Goal: Task Accomplishment & Management: Use online tool/utility

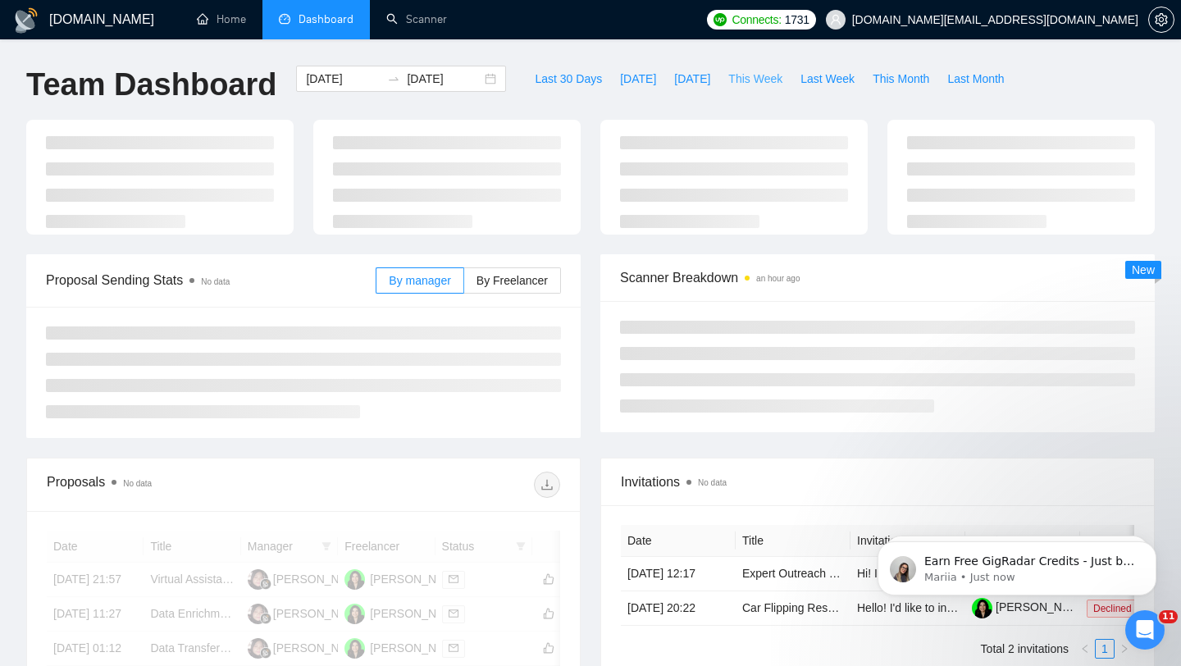
click at [767, 88] on button "This Week" at bounding box center [755, 79] width 72 height 26
type input "2025-08-11"
type input "2025-08-17"
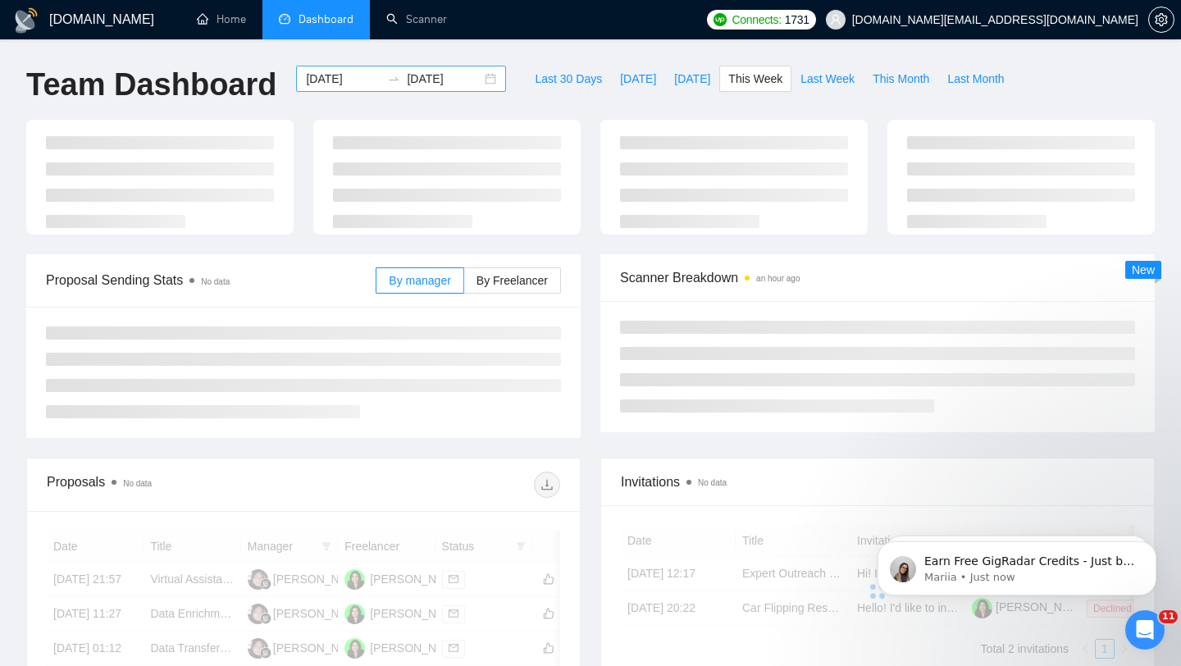
click at [472, 80] on div "2025-08-11 2025-08-17" at bounding box center [401, 79] width 210 height 26
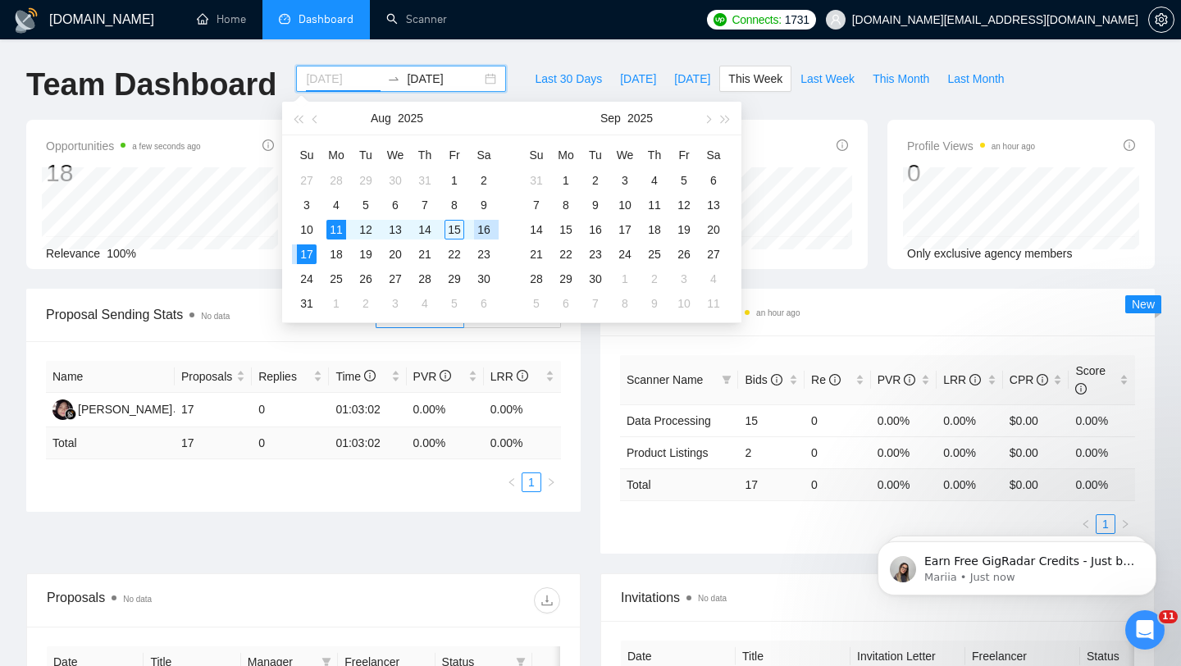
type input "2025-08-11"
click at [338, 227] on div "11" at bounding box center [336, 230] width 20 height 20
type input "2025-08-14"
click at [431, 227] on div "14" at bounding box center [425, 230] width 20 height 20
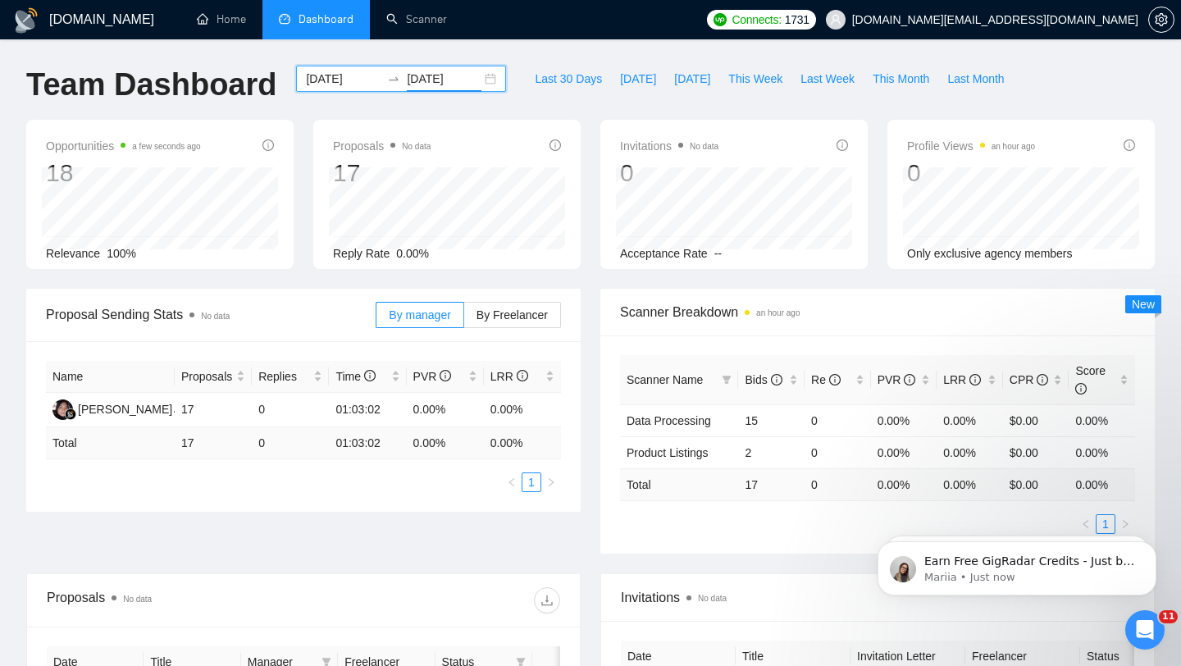
click at [480, 85] on div "2025-08-11 2025-08-14" at bounding box center [401, 79] width 210 height 26
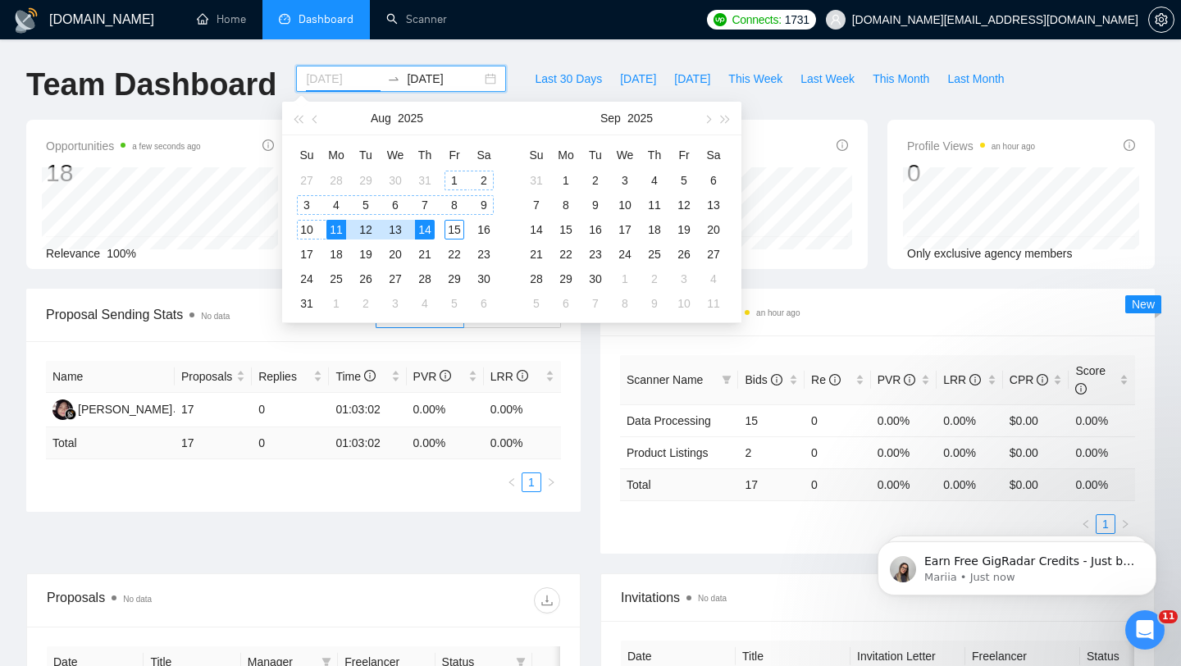
type input "2025-08-11"
click at [338, 235] on div "11" at bounding box center [336, 230] width 20 height 20
type input "2025-08-11"
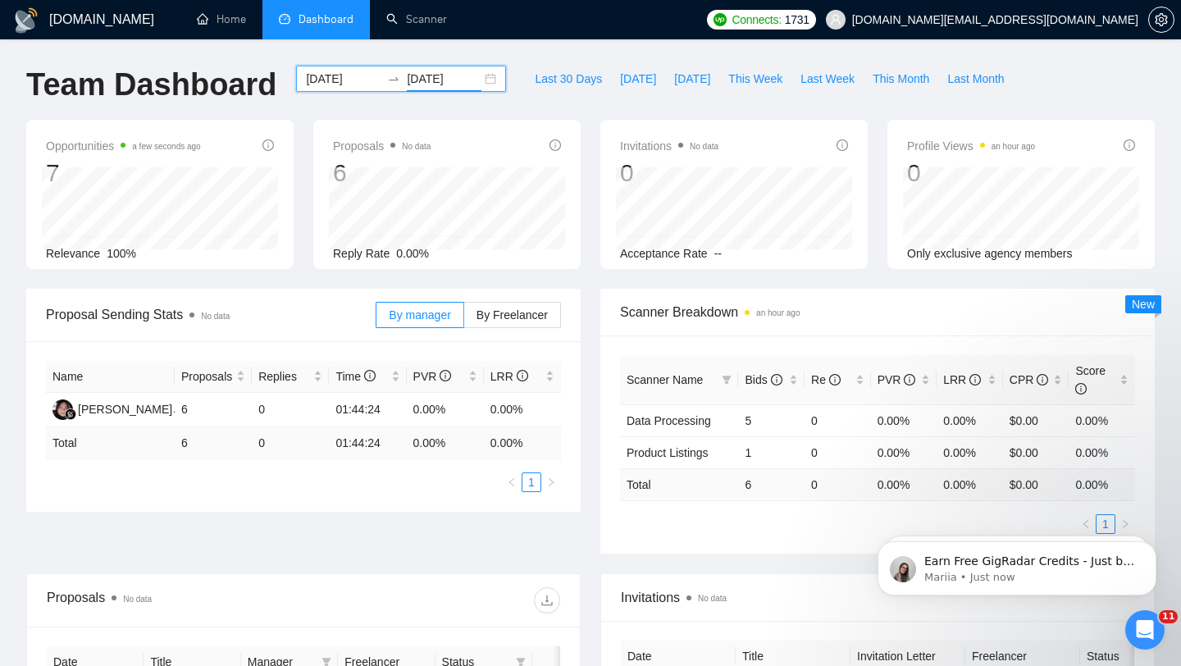
click at [485, 84] on div "2025-08-11 2025-08-11" at bounding box center [401, 79] width 210 height 26
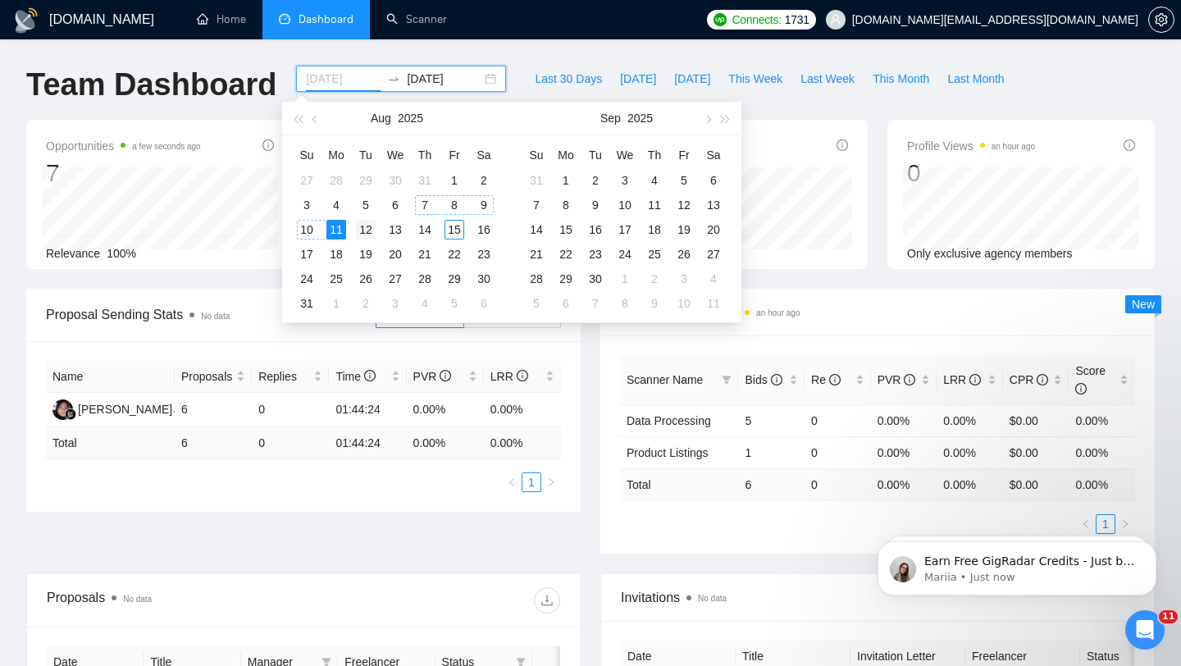
type input "2025-08-12"
click at [374, 226] on div "12" at bounding box center [366, 230] width 20 height 20
type input "2025-08-14"
click at [421, 233] on div "14" at bounding box center [425, 230] width 20 height 20
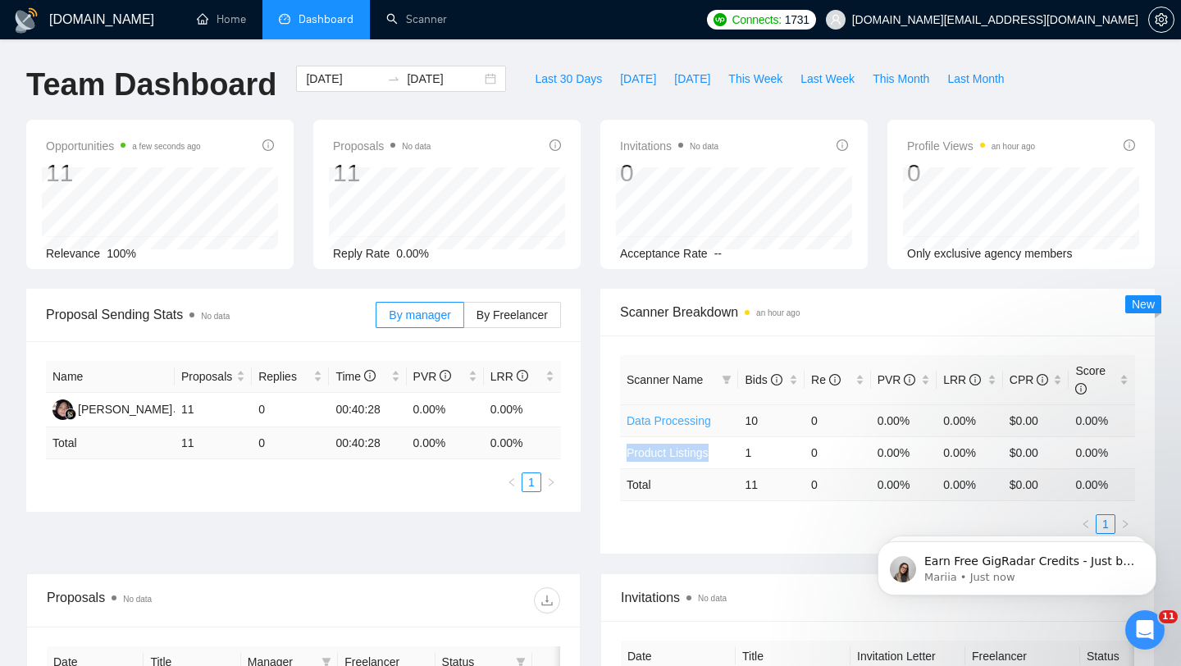
click at [679, 416] on link "Data Processing" at bounding box center [669, 420] width 84 height 13
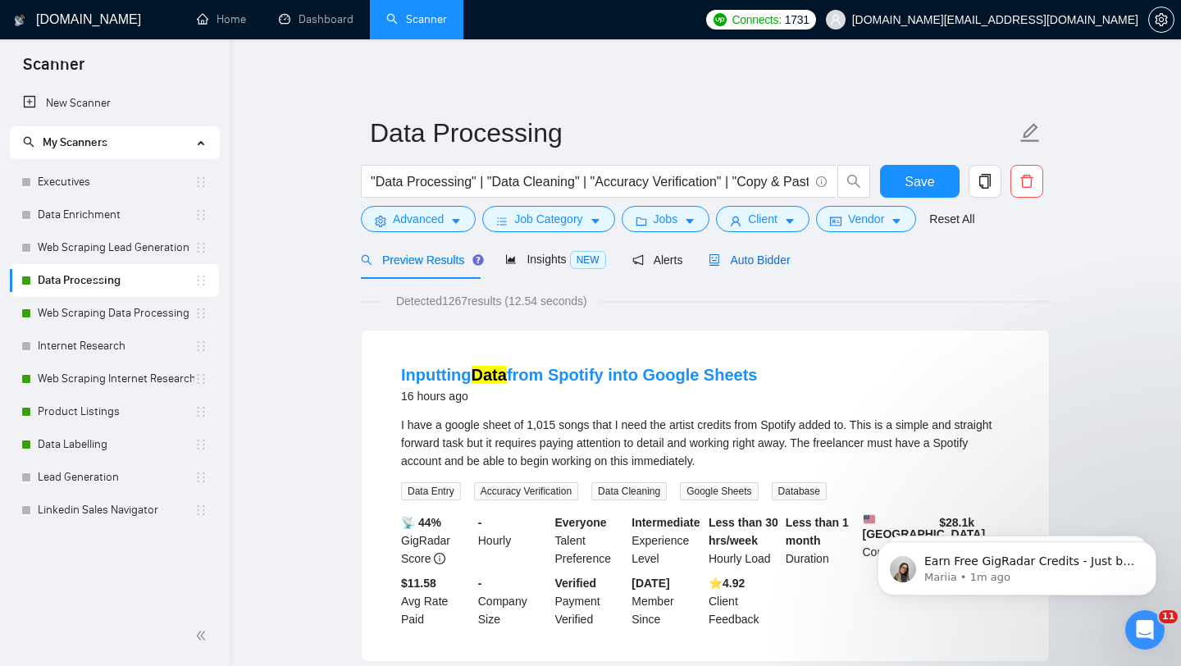
click at [765, 264] on span "Auto Bidder" at bounding box center [749, 259] width 81 height 13
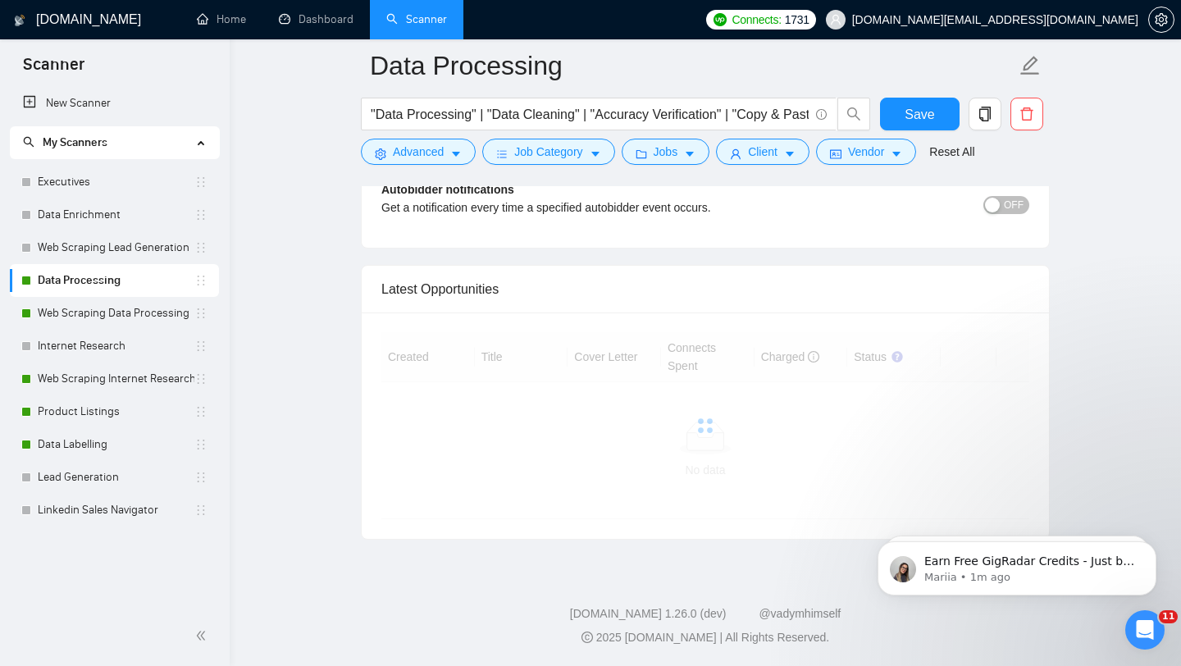
scroll to position [4401, 0]
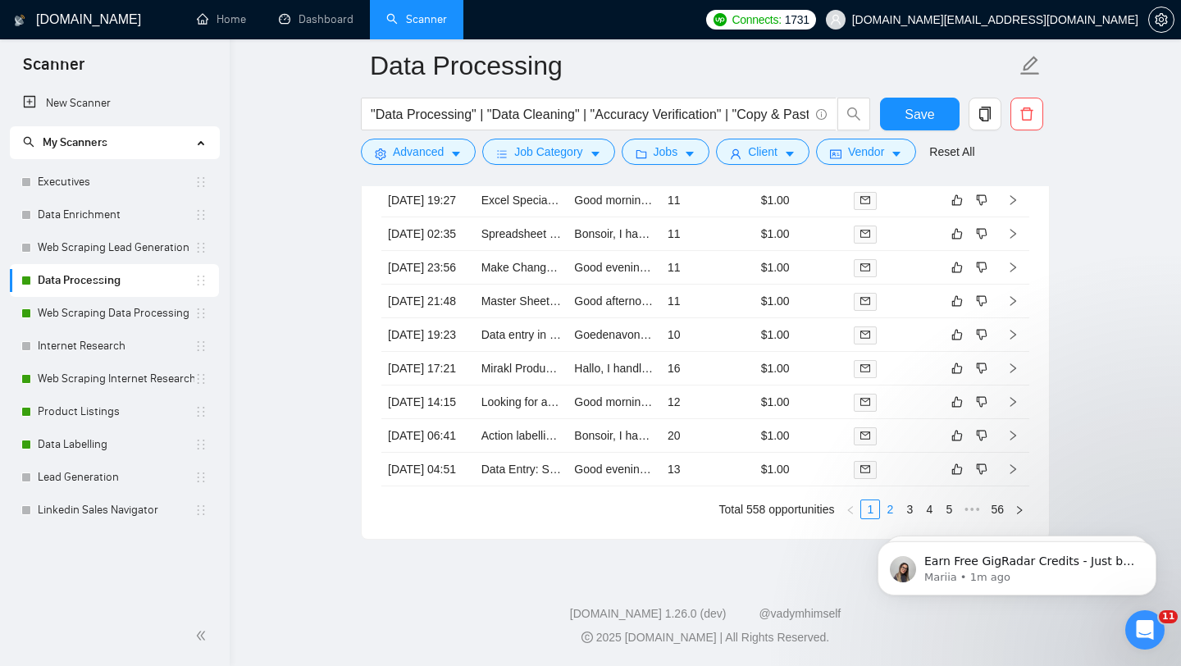
click at [887, 505] on link "2" at bounding box center [890, 509] width 18 height 18
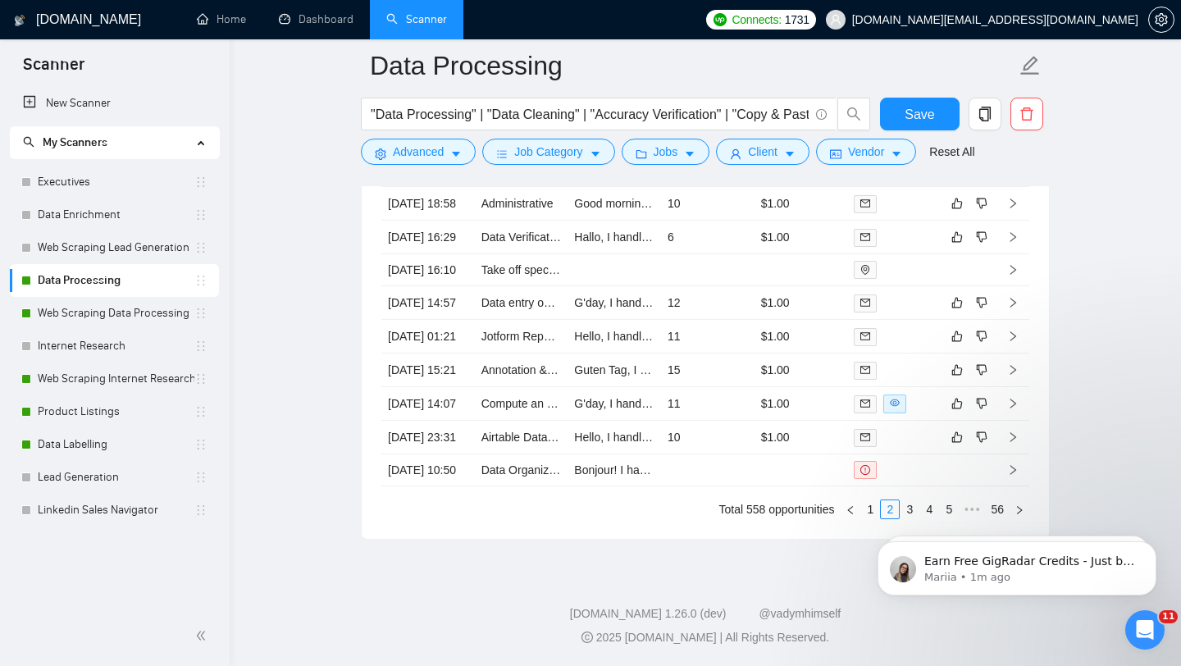
click html "Earn Free GigRadar Credits - Just by Sharing Your Story! 💬 Want more credits fo…"
click at [862, 513] on body "Earn Free GigRadar Credits - Just by Sharing Your Story! 💬 Want more credits fo…" at bounding box center [1016, 564] width 315 height 102
click html "Earn Free GigRadar Credits - Just by Sharing Your Story! 💬 Want more credits fo…"
click at [1153, 549] on icon "Dismiss notification" at bounding box center [1151, 545] width 9 height 9
click at [1151, 540] on button "Dismiss notification" at bounding box center [1151, 546] width 21 height 21
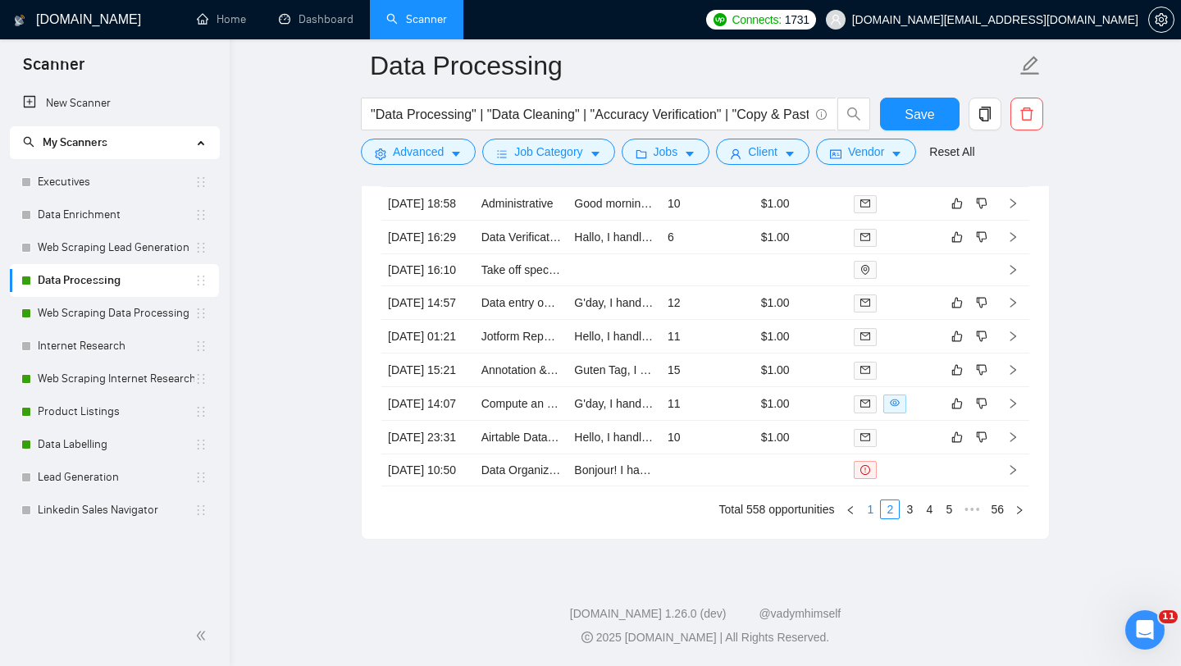
click at [873, 512] on link "1" at bounding box center [870, 509] width 18 height 18
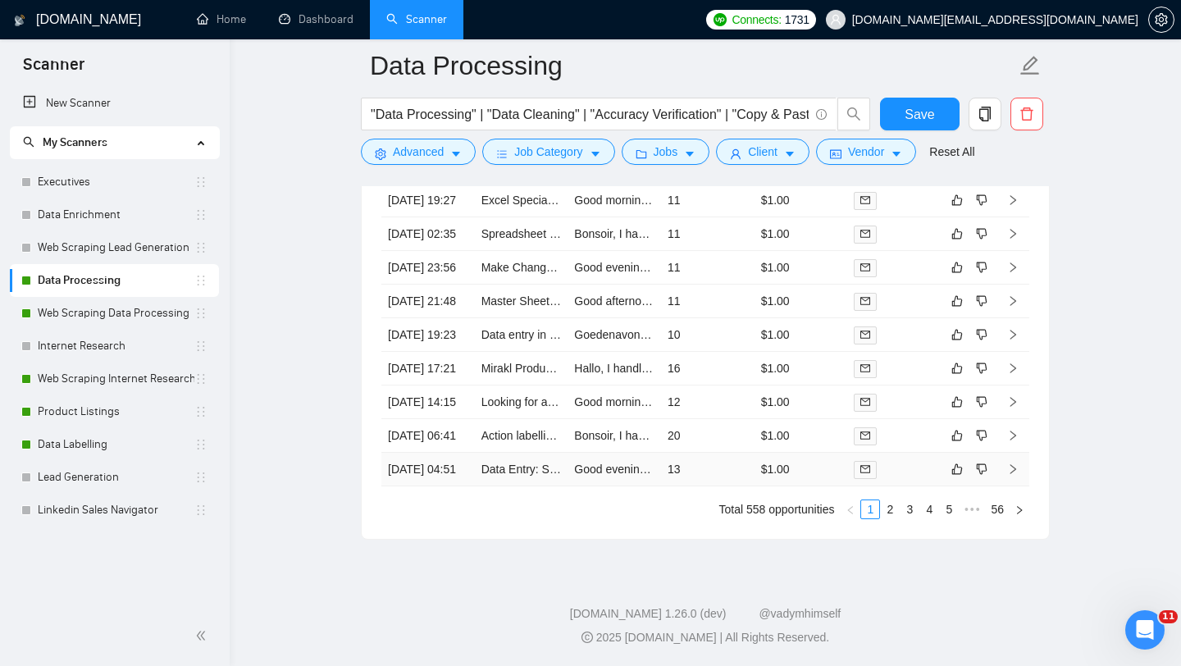
click at [540, 474] on td "Data Entry: School Address Collection from Websites" at bounding box center [521, 470] width 93 height 34
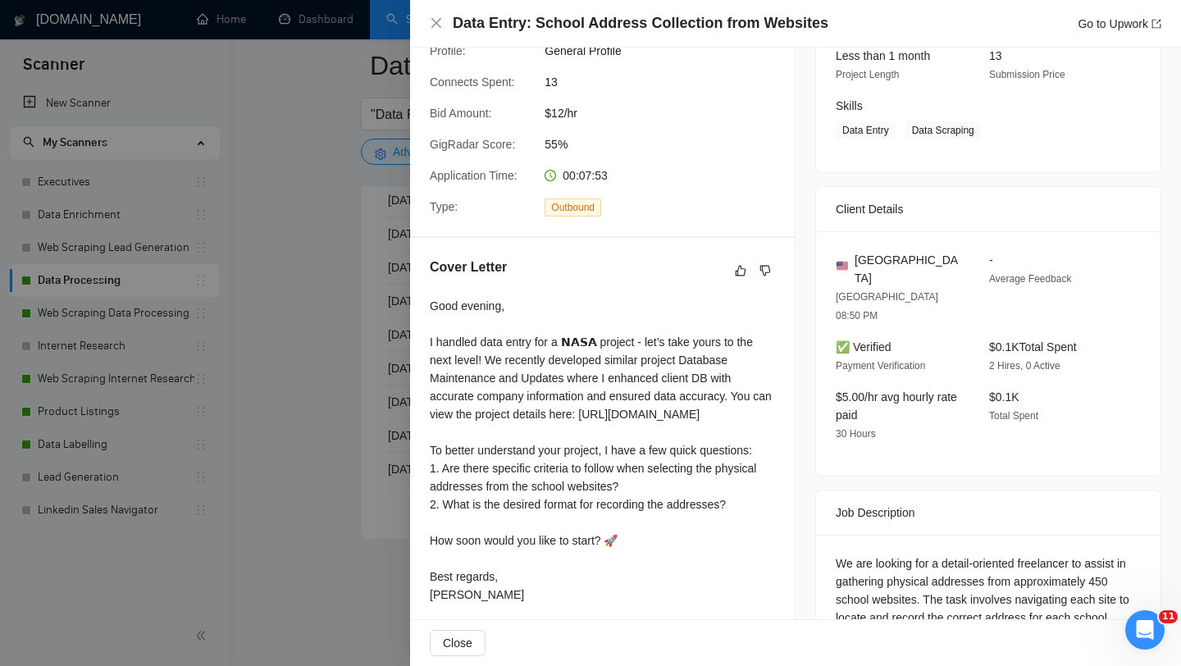
scroll to position [308, 0]
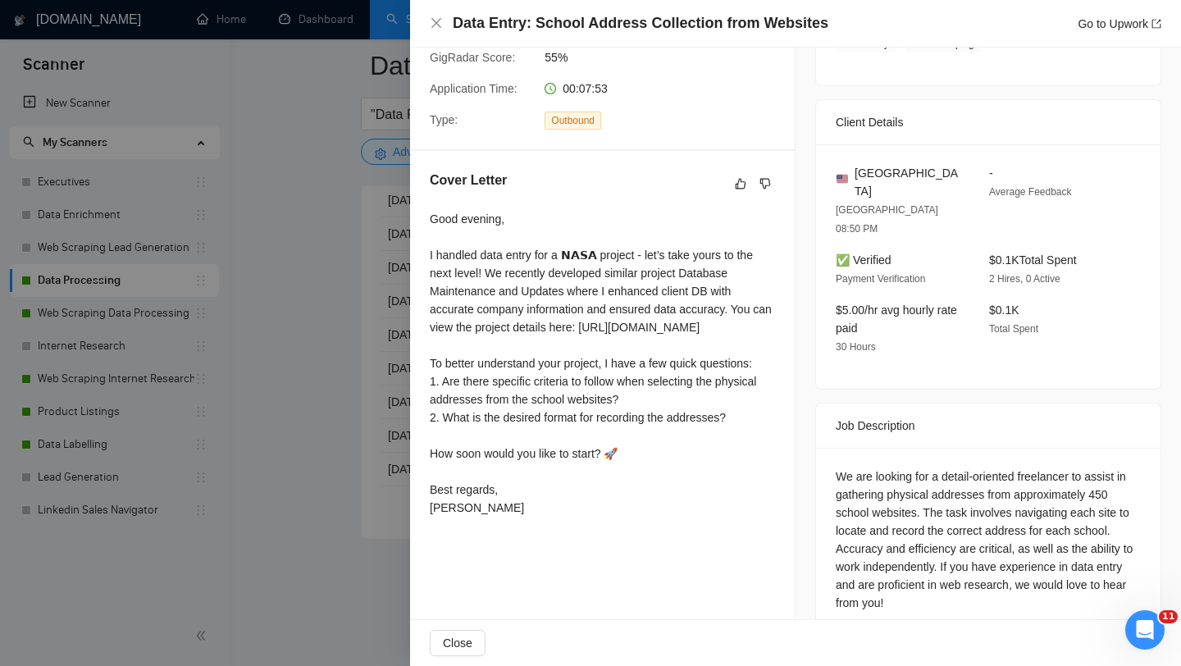
click at [200, 462] on div at bounding box center [590, 333] width 1181 height 666
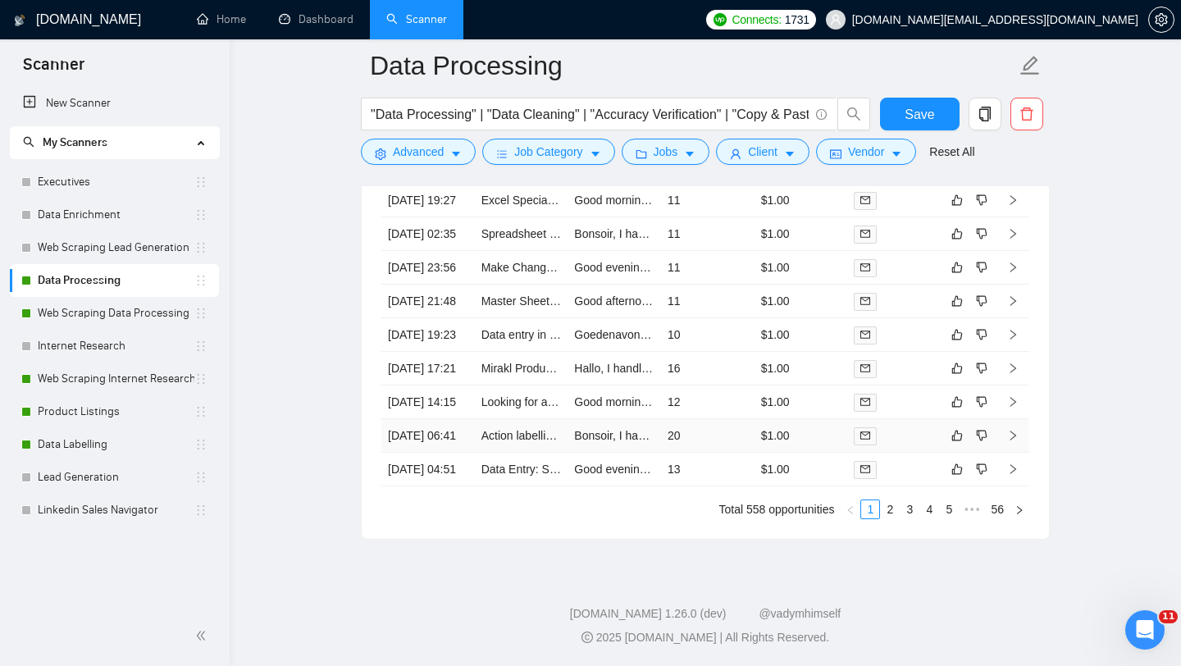
click at [522, 431] on td "Action labelling with CVAT" at bounding box center [521, 436] width 93 height 34
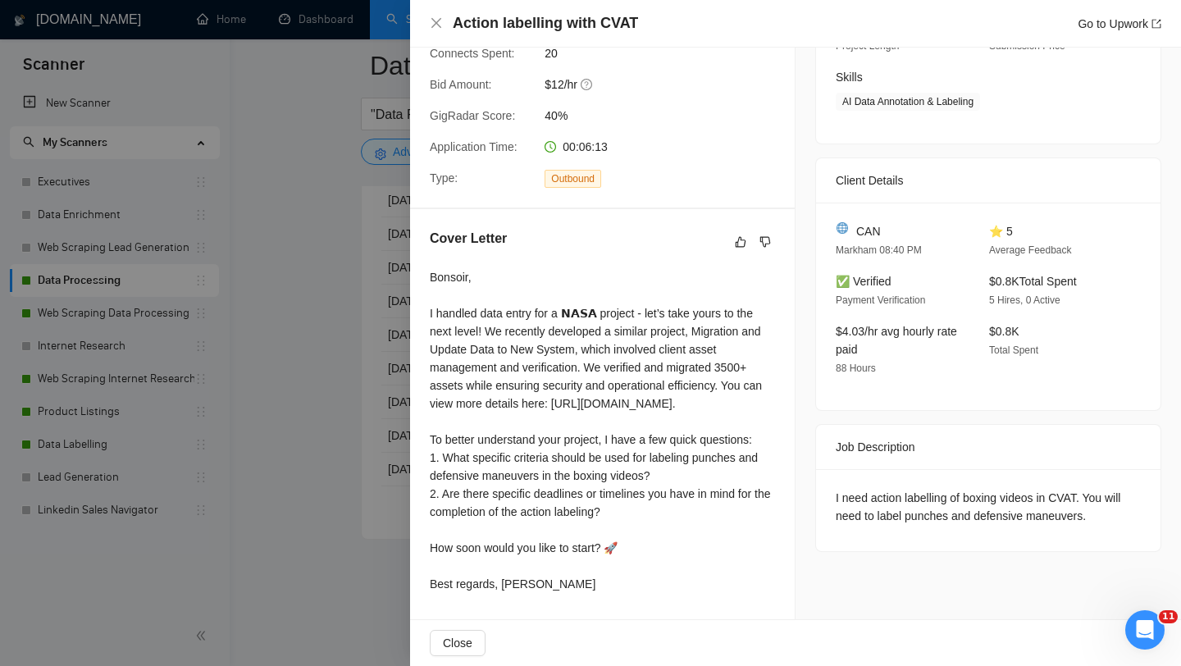
click at [276, 418] on div at bounding box center [590, 333] width 1181 height 666
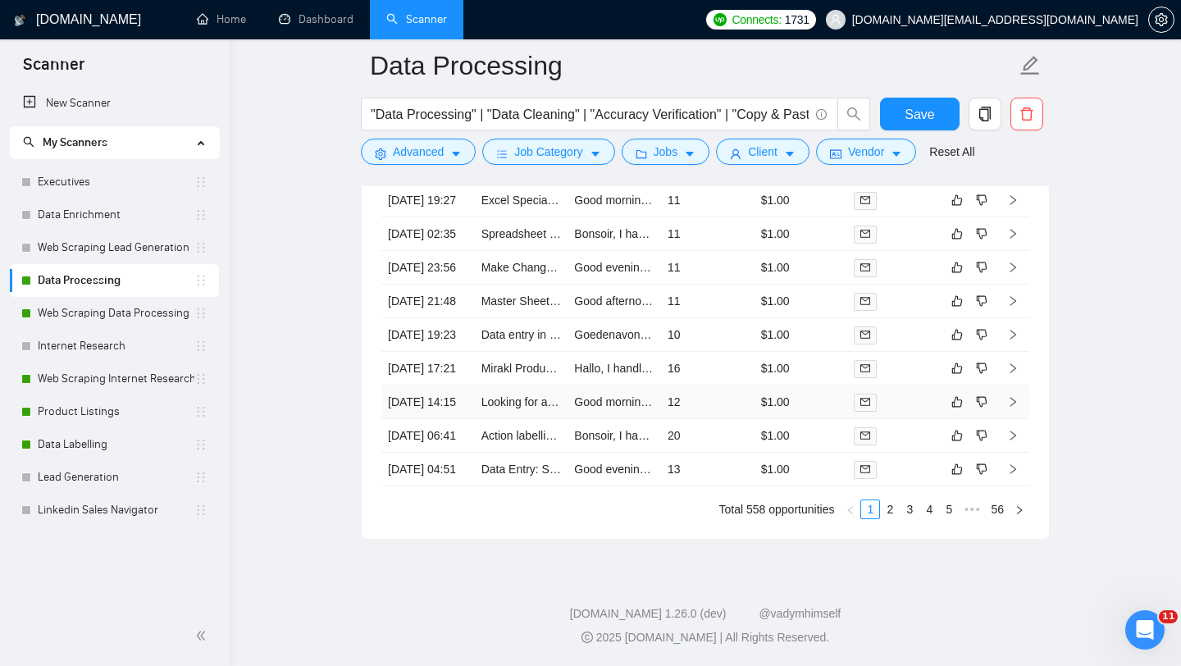
click at [522, 385] on td "Looking for an Excel expert needed" at bounding box center [521, 402] width 93 height 34
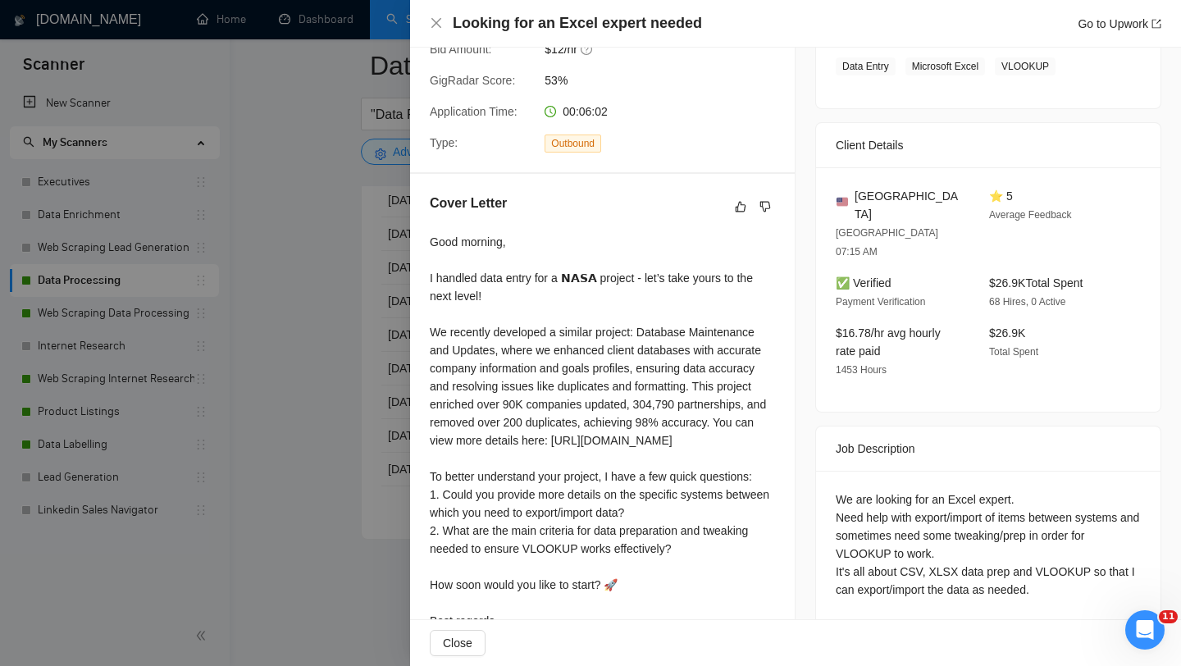
click at [390, 429] on div at bounding box center [590, 333] width 1181 height 666
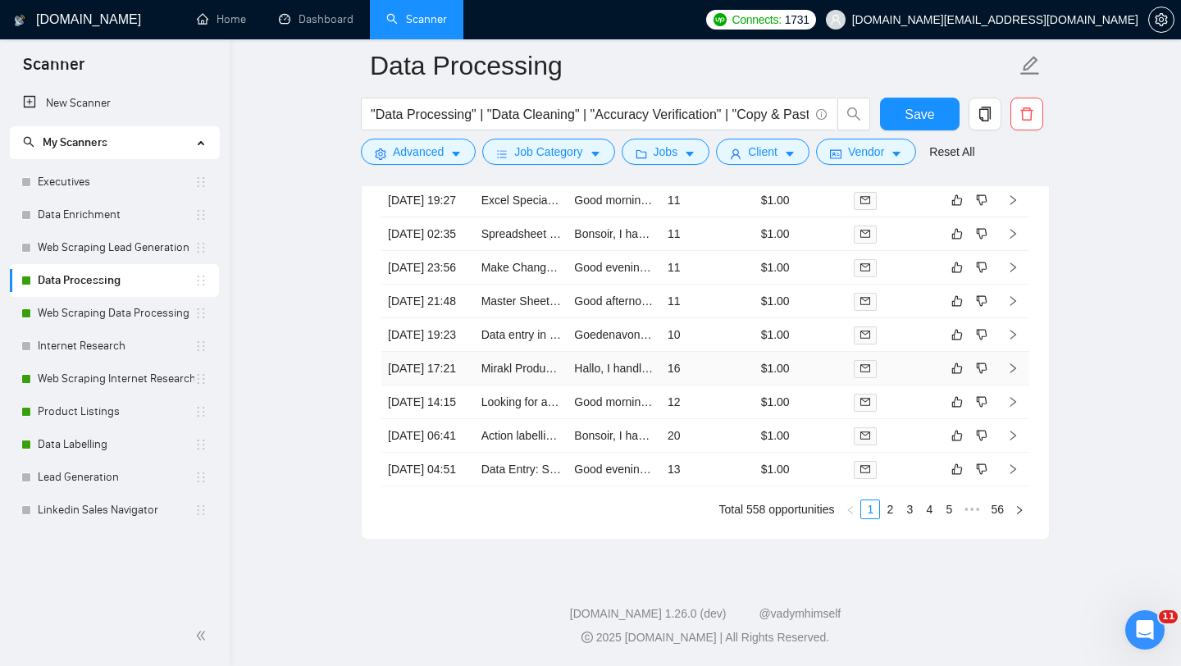
click at [527, 352] on td "Mirakl Product Data Manager VA" at bounding box center [521, 369] width 93 height 34
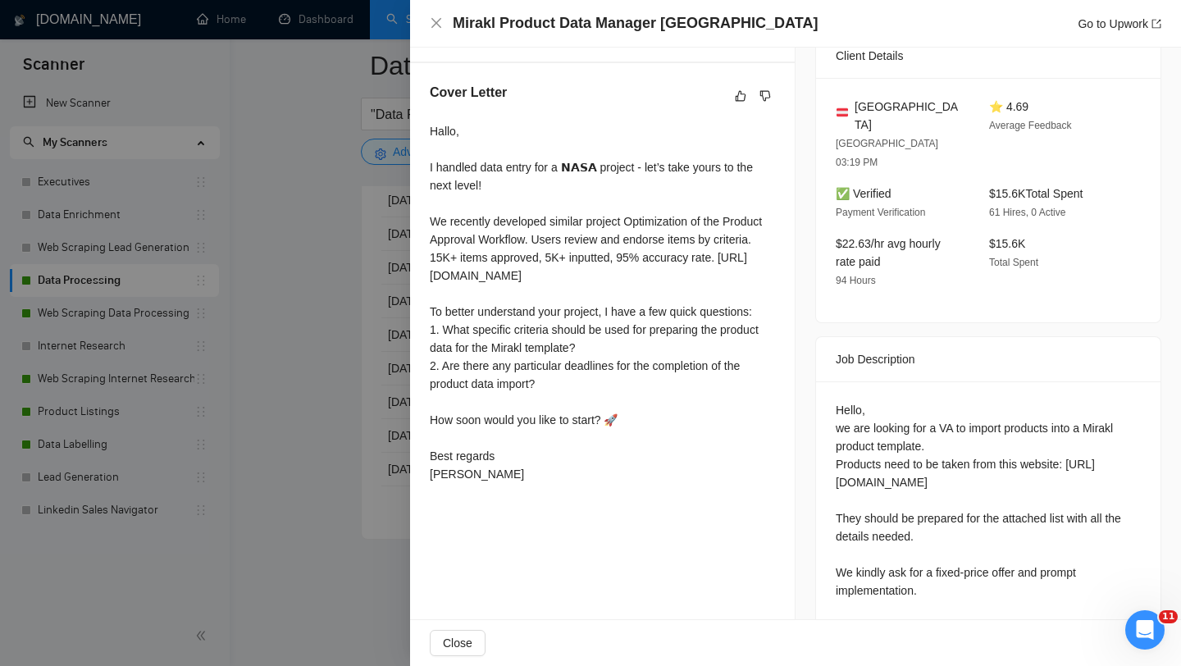
scroll to position [411, 0]
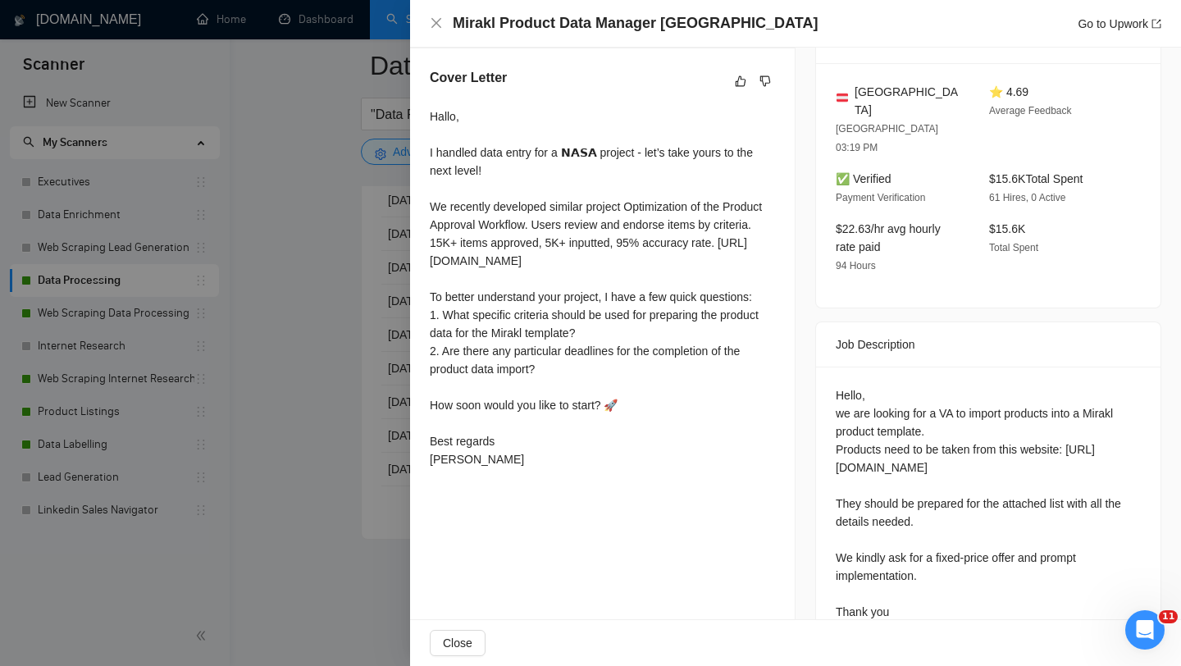
click at [338, 408] on div at bounding box center [590, 333] width 1181 height 666
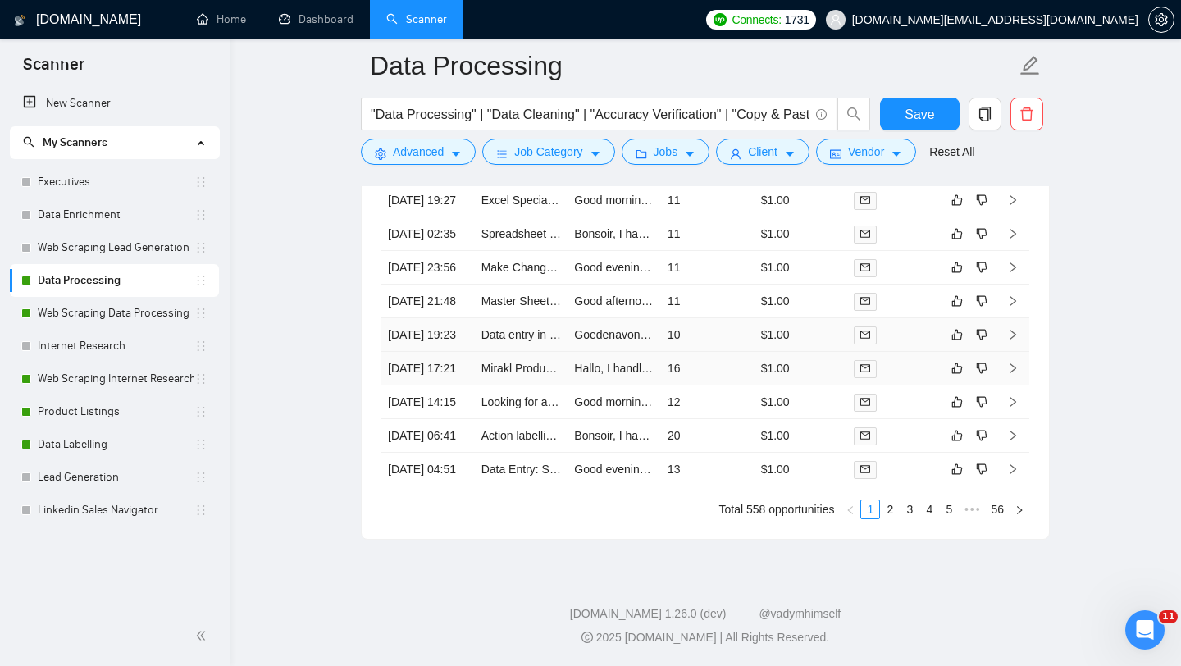
scroll to position [4308, 0]
click at [530, 352] on td "Data entry in a signup form" at bounding box center [521, 335] width 93 height 34
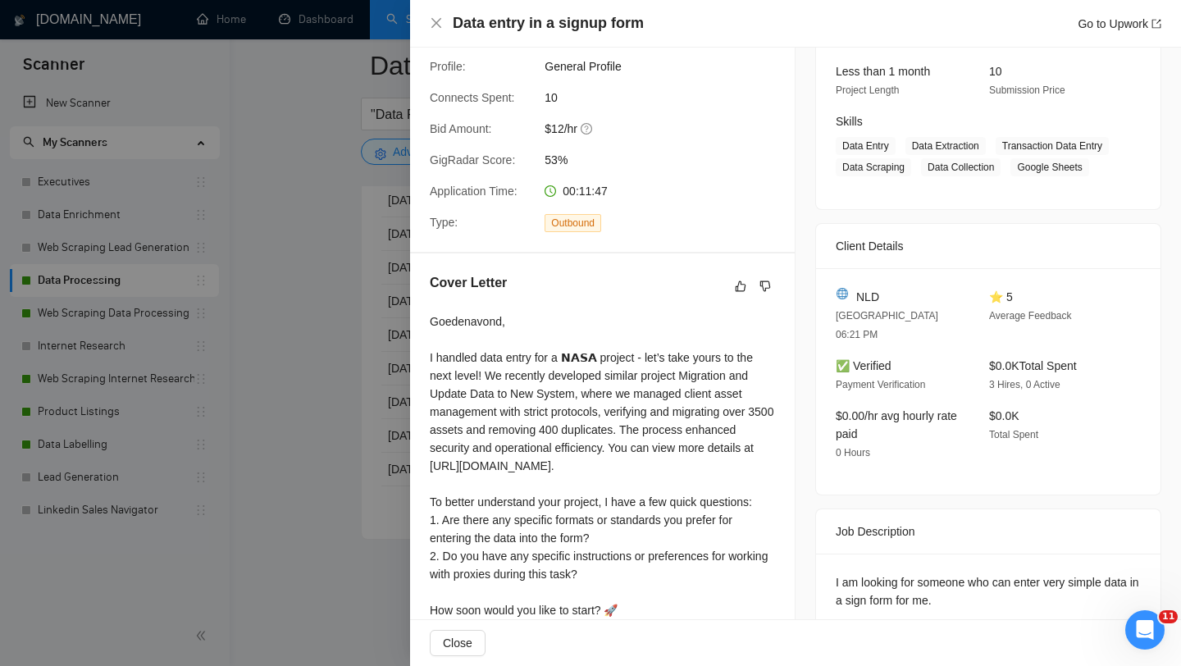
scroll to position [189, 0]
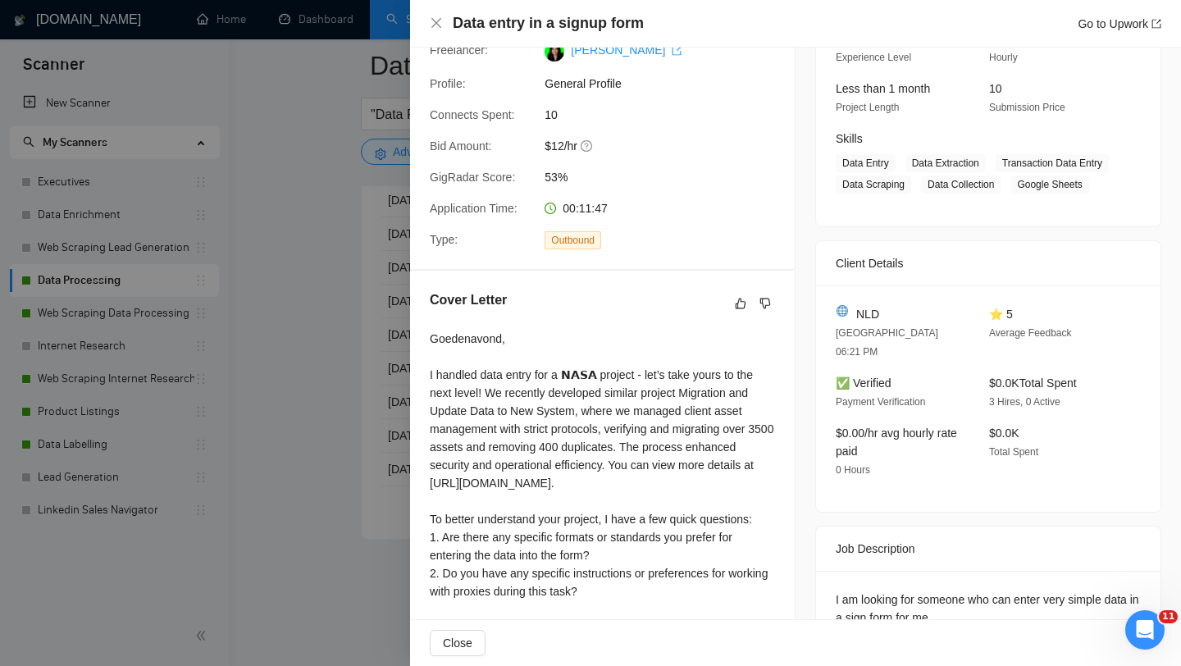
click at [360, 344] on div at bounding box center [590, 333] width 1181 height 666
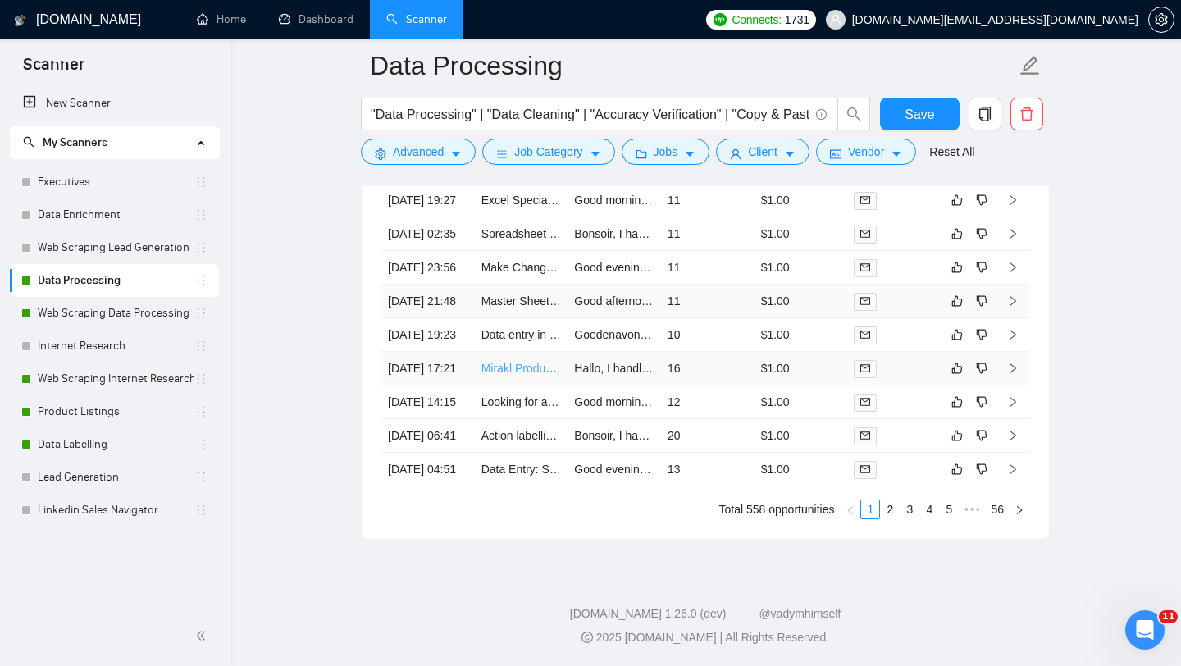
scroll to position [4229, 0]
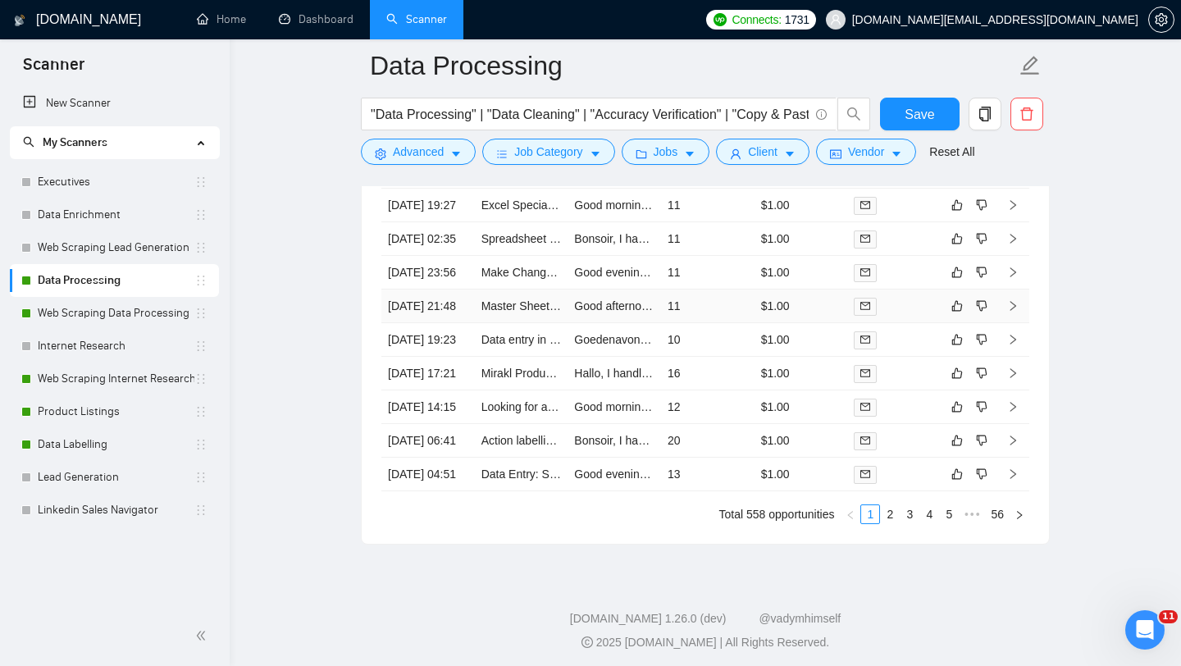
click at [518, 323] on td "Master Sheet Aggregation from Google Docs" at bounding box center [521, 307] width 93 height 34
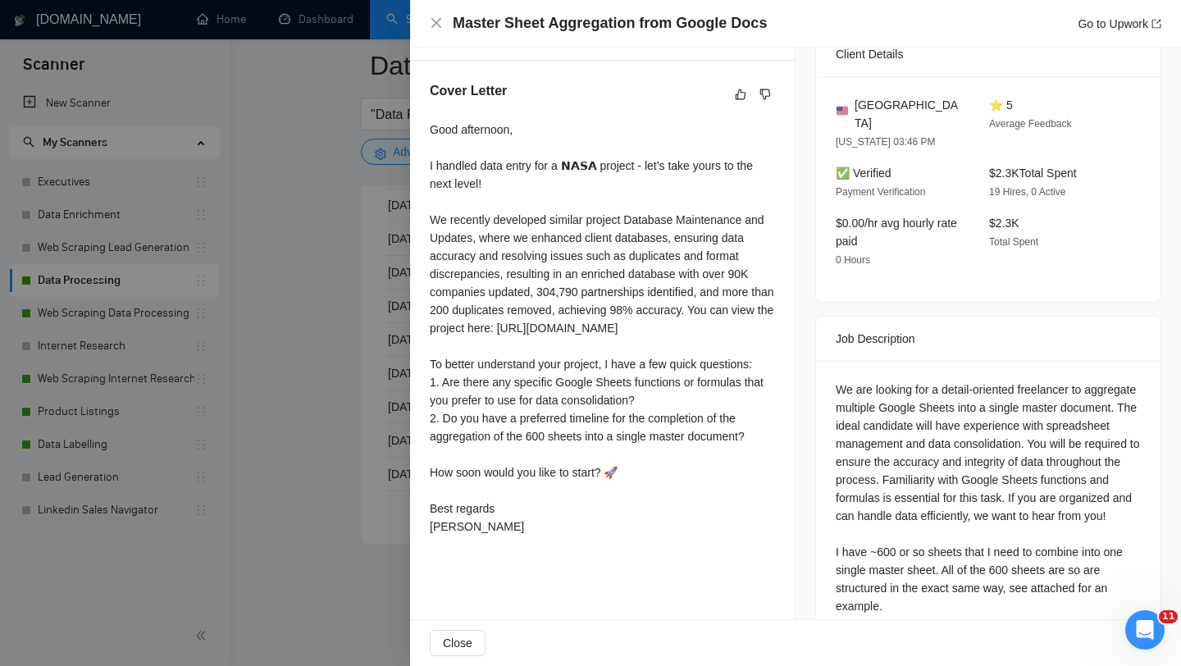
scroll to position [438, 0]
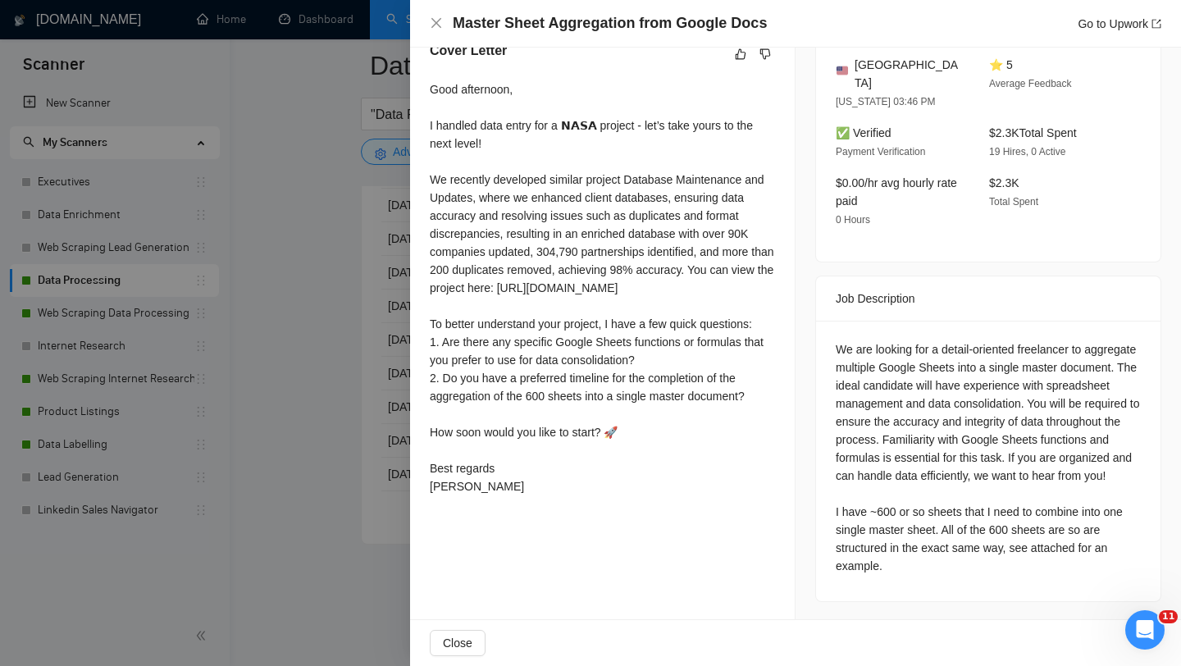
click at [381, 404] on div at bounding box center [590, 333] width 1181 height 666
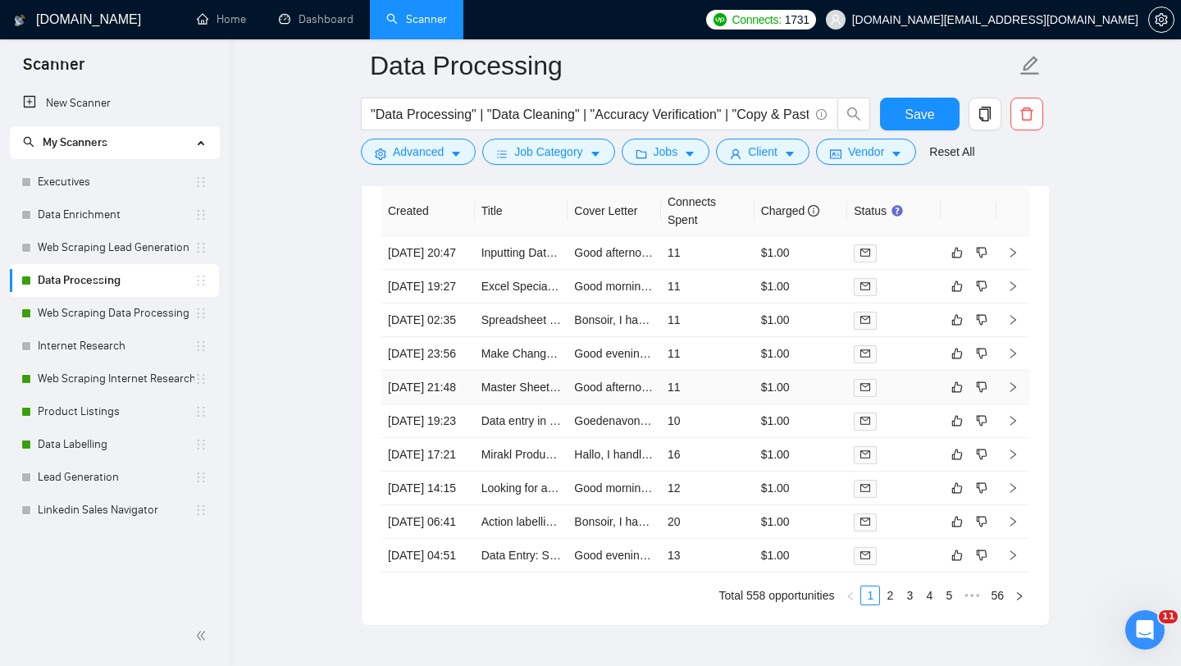
scroll to position [4143, 0]
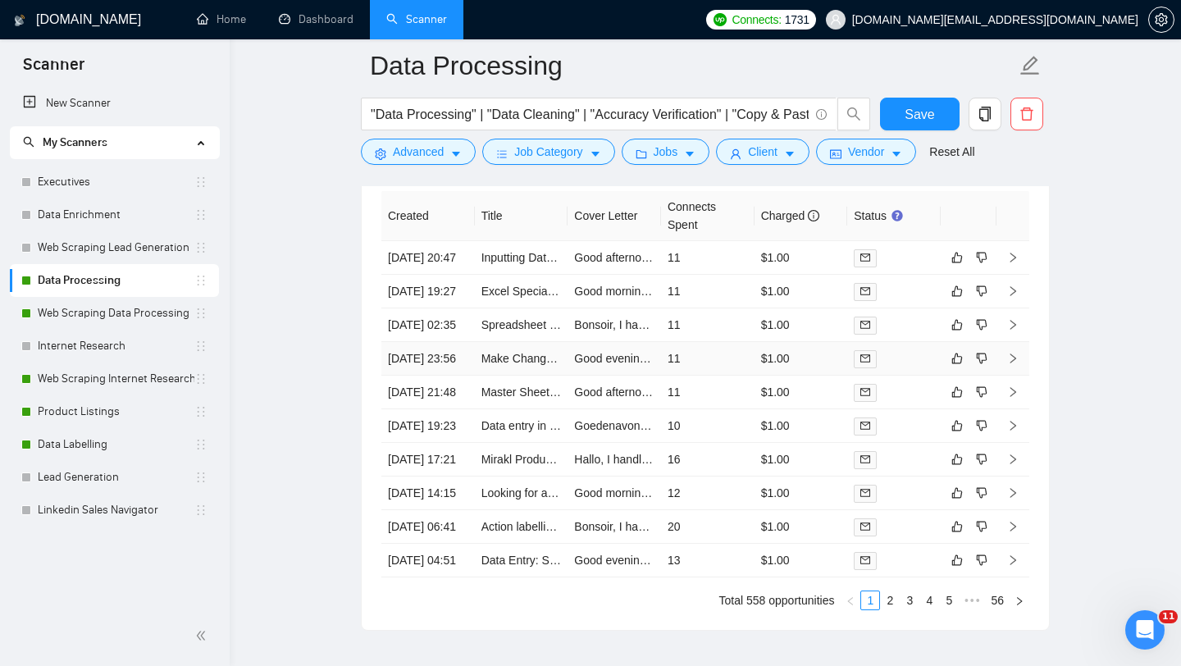
click at [504, 376] on td "Make Changes to a .pdf. 10 minute job, Pay is $10" at bounding box center [521, 359] width 93 height 34
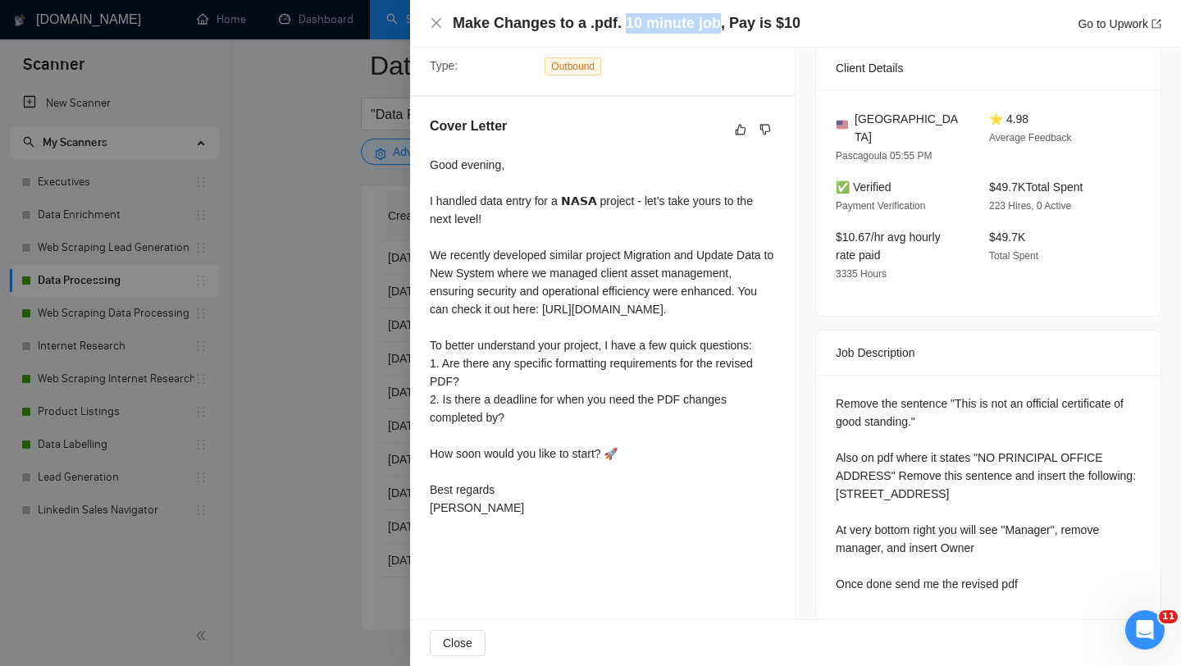
drag, startPoint x: 624, startPoint y: 25, endPoint x: 715, endPoint y: 30, distance: 91.1
click at [716, 30] on h4 "Make Changes to a .pdf. 10 minute job, Pay is $10" at bounding box center [627, 23] width 348 height 21
copy h4 "10 minute job"
click at [811, 23] on div "Make Changes to a .pdf. 10 minute job, Pay is $10 Go to Upwork" at bounding box center [807, 23] width 709 height 21
drag, startPoint x: 811, startPoint y: 23, endPoint x: 632, endPoint y: 23, distance: 179.6
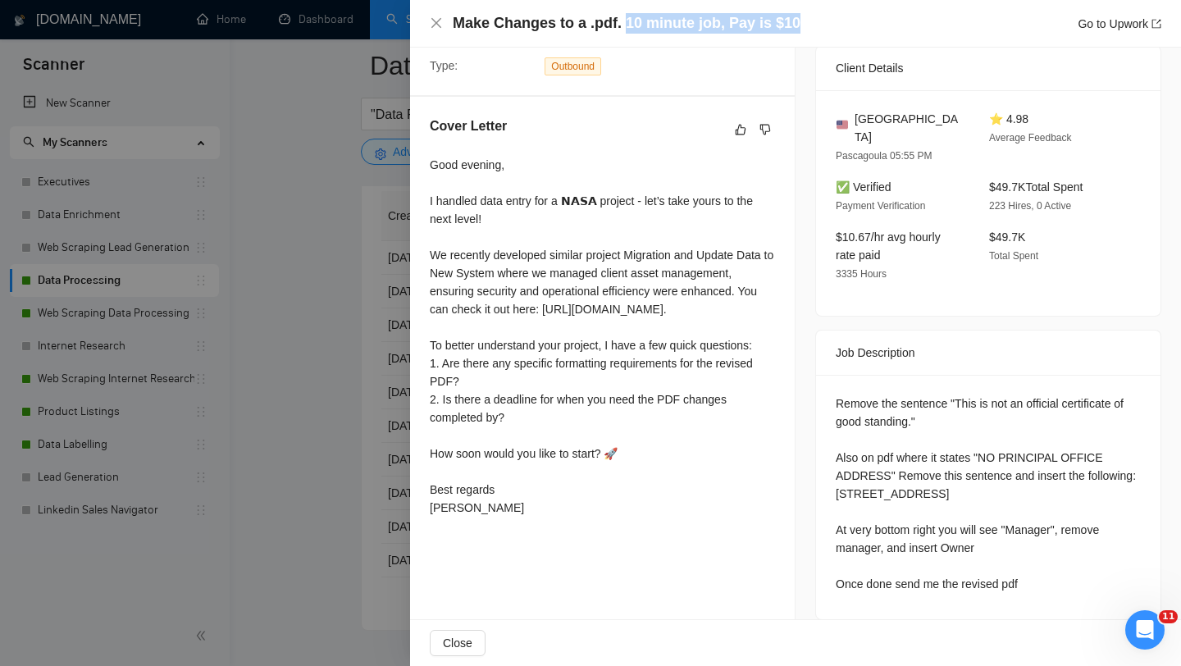
click at [632, 23] on div "Make Changes to a .pdf. 10 minute job, Pay is $10 Go to Upwork" at bounding box center [807, 23] width 709 height 21
click at [632, 25] on h4 "Make Changes to a .pdf. 10 minute job, Pay is $10" at bounding box center [627, 23] width 348 height 21
click at [310, 250] on div at bounding box center [590, 333] width 1181 height 666
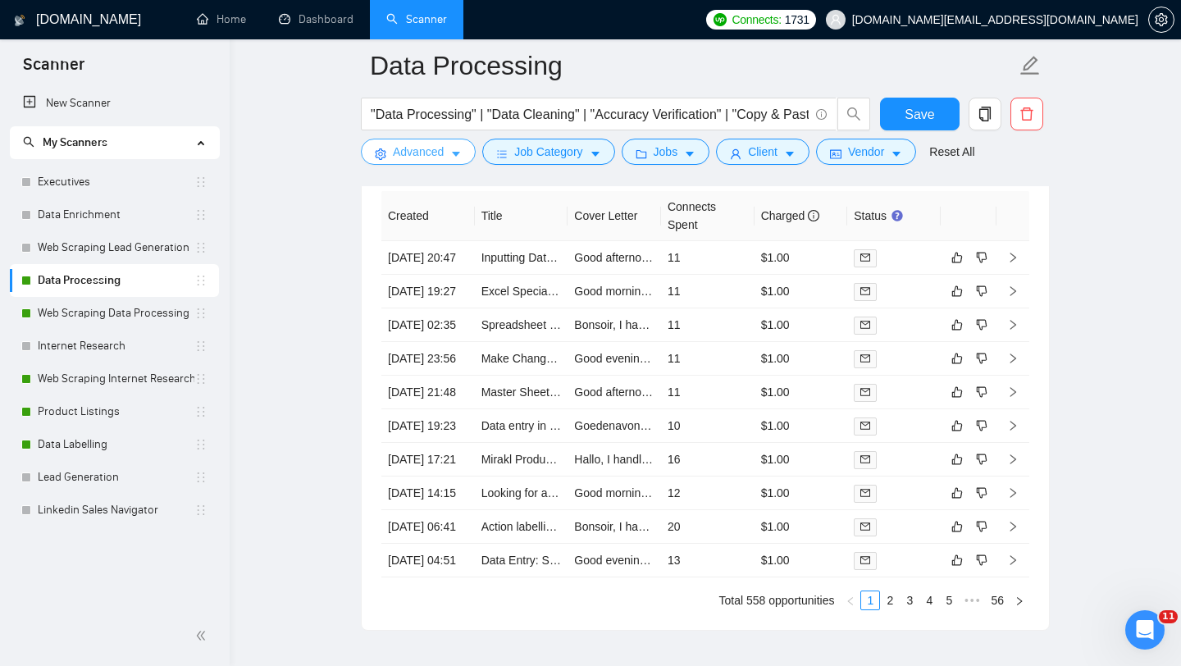
click at [422, 147] on span "Advanced" at bounding box center [418, 152] width 51 height 18
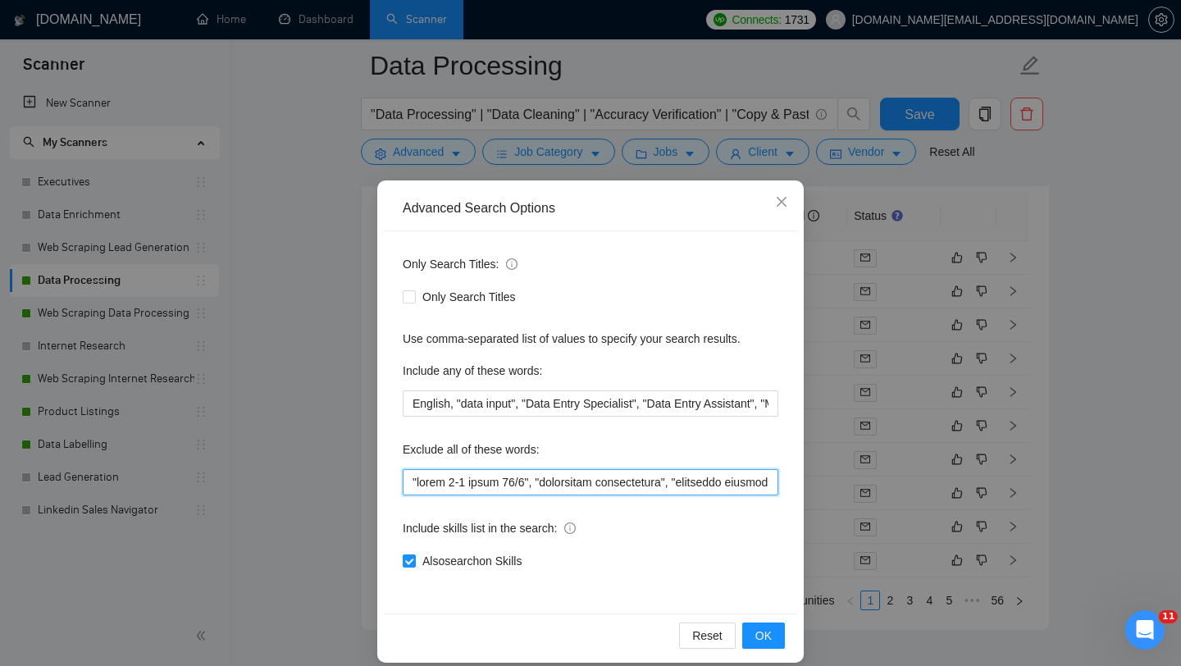
click at [411, 482] on input "text" at bounding box center [591, 482] width 376 height 26
paste input "10 minute job"
type input ""10 minute job", "every 1-2 hours 24/7", "optimizing applications", "providing …"
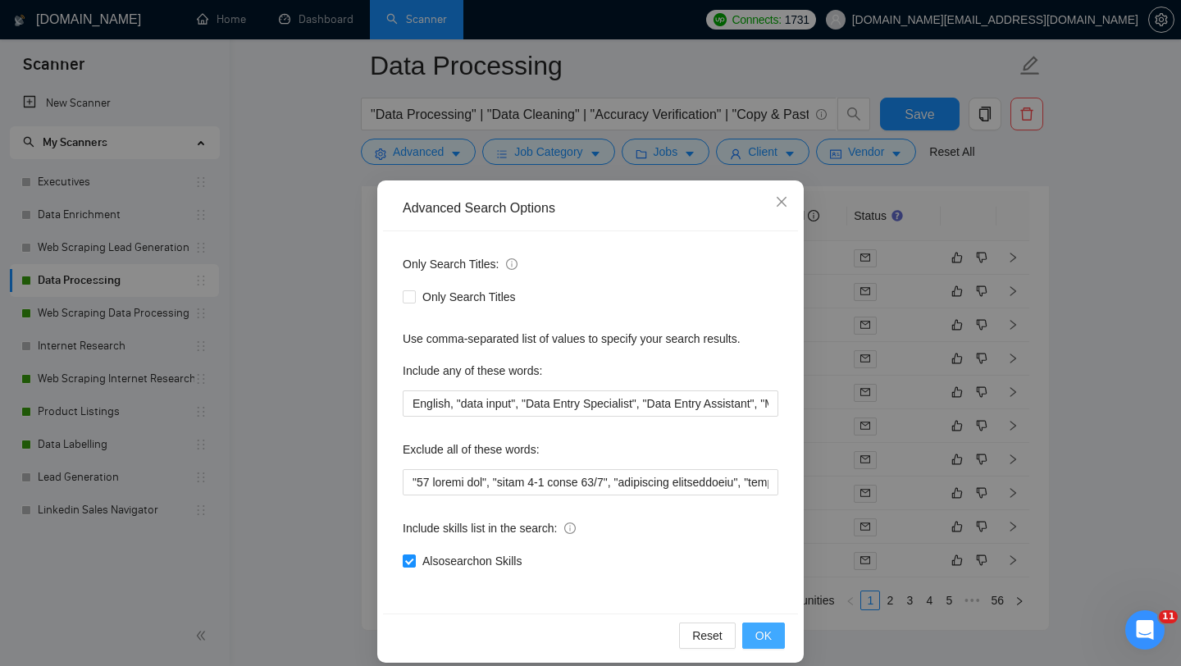
click at [773, 640] on button "OK" at bounding box center [763, 635] width 43 height 26
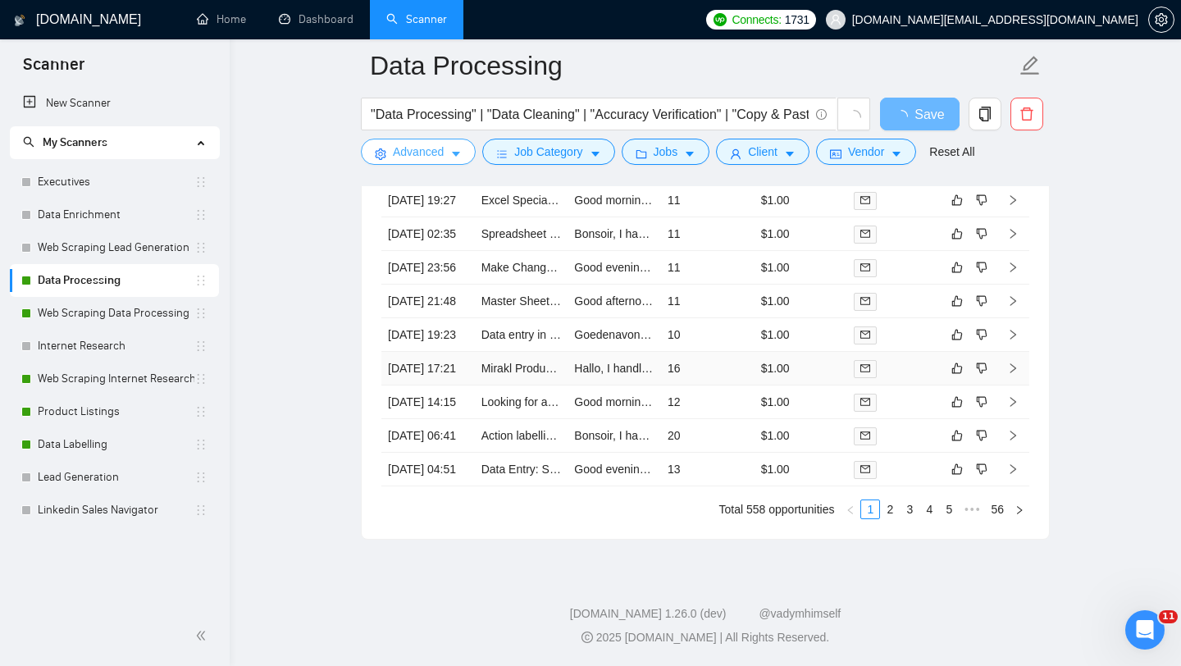
scroll to position [4056, 0]
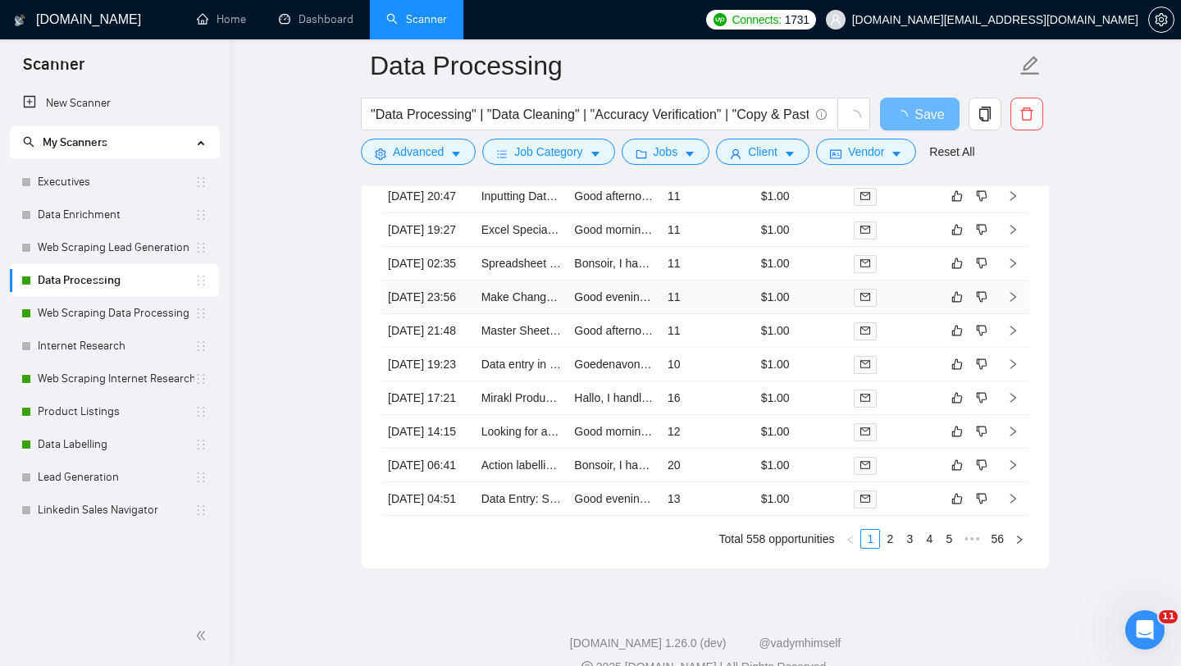
click at [523, 314] on td "Make Changes to a .pdf. 10 minute job, Pay is $10" at bounding box center [521, 297] width 93 height 34
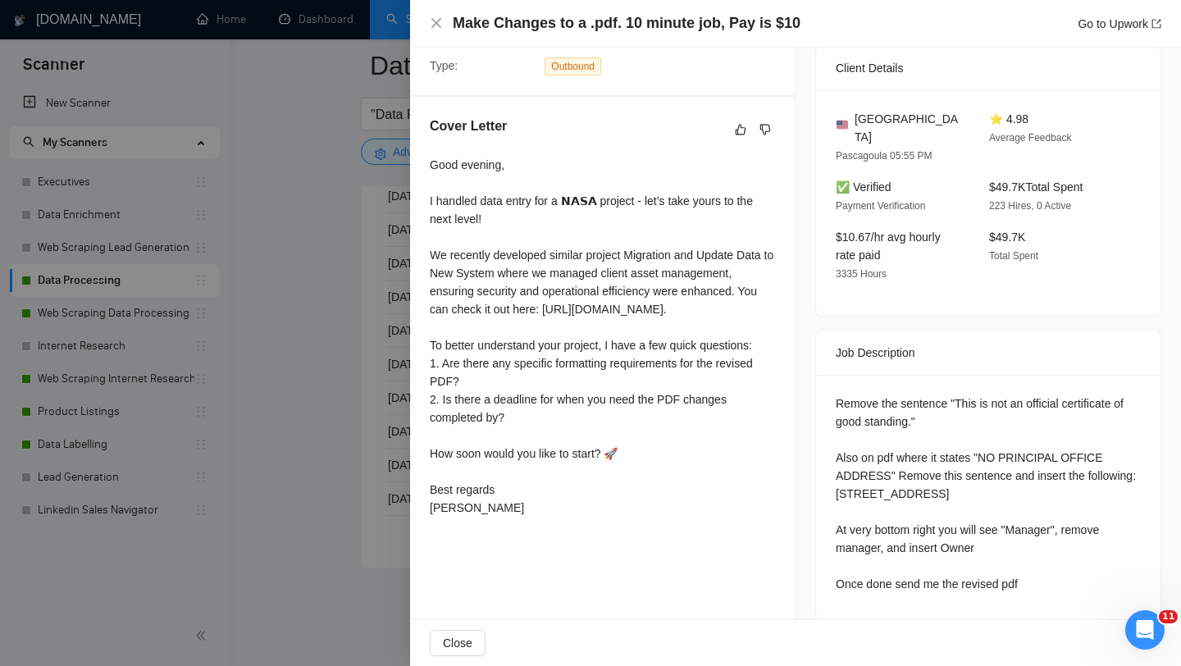
click at [410, 380] on div "Cover Letter Good evening, I handled data entry for a 𝗡𝗔𝗦𝗔 project - let’s take…" at bounding box center [602, 320] width 385 height 446
click at [381, 375] on div at bounding box center [590, 333] width 1181 height 666
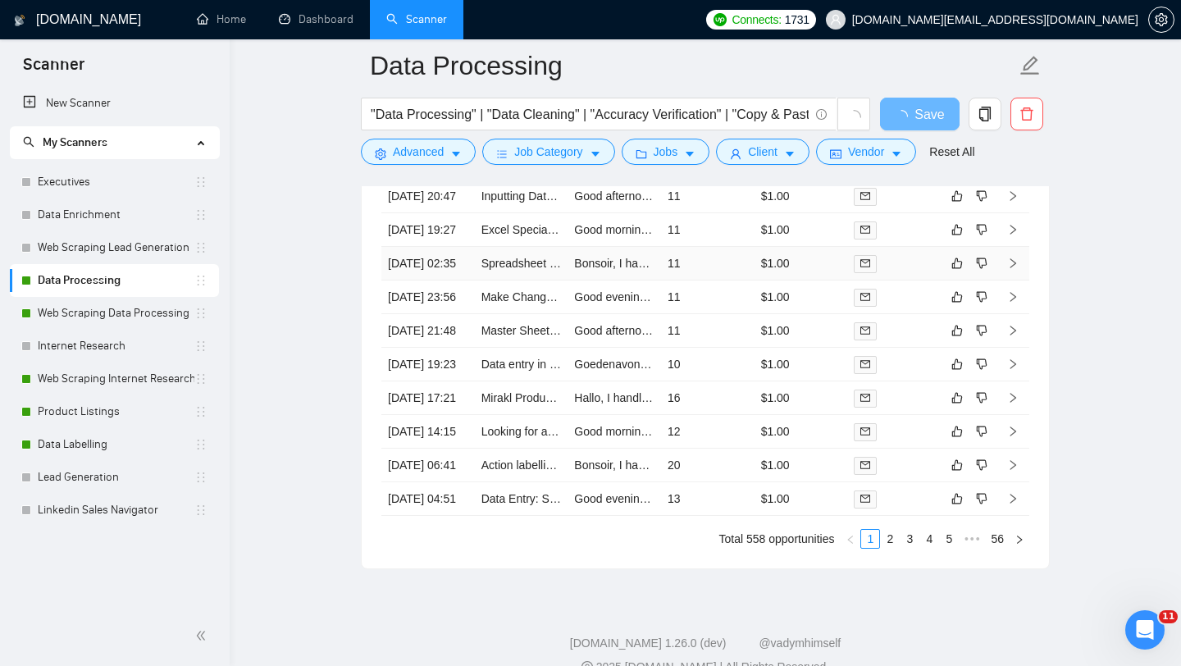
click at [516, 280] on td "Spreadsheet needed for rental units" at bounding box center [521, 264] width 93 height 34
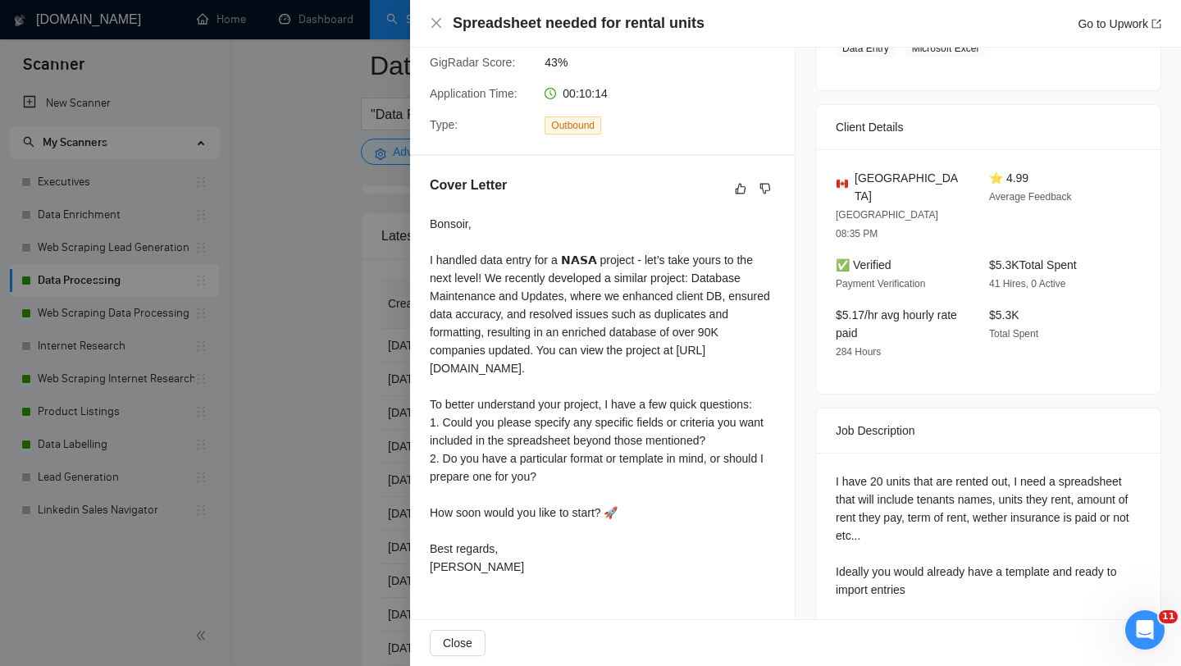
click at [268, 396] on div at bounding box center [590, 333] width 1181 height 666
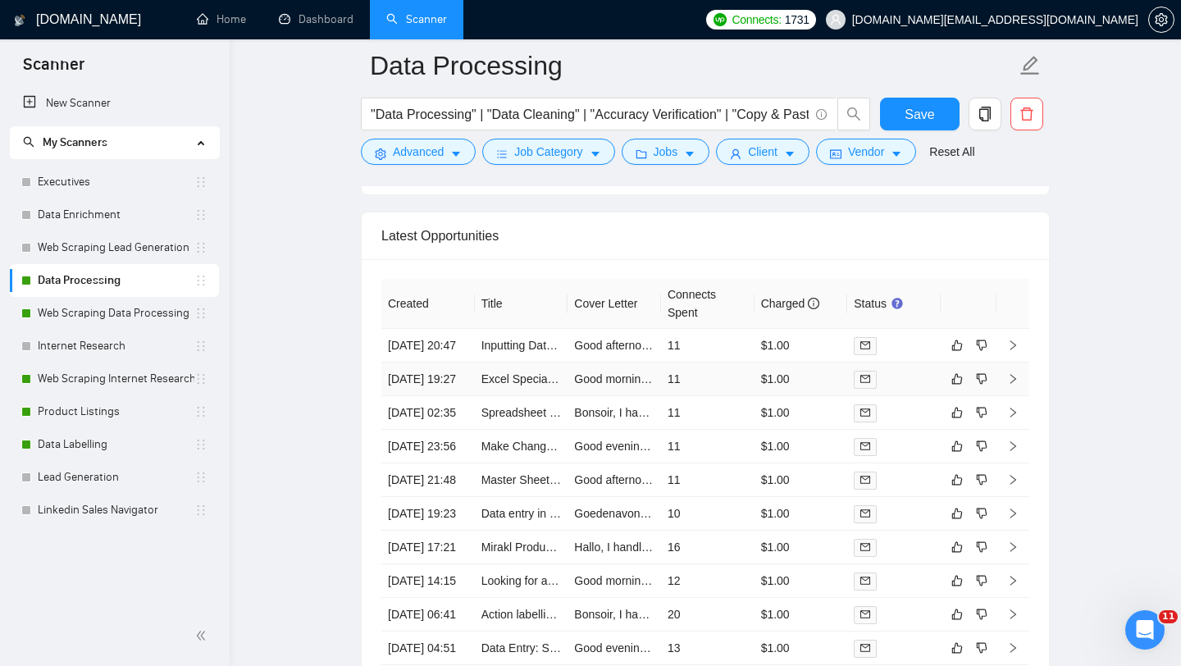
click at [508, 396] on td "Excel Specialist" at bounding box center [521, 379] width 93 height 34
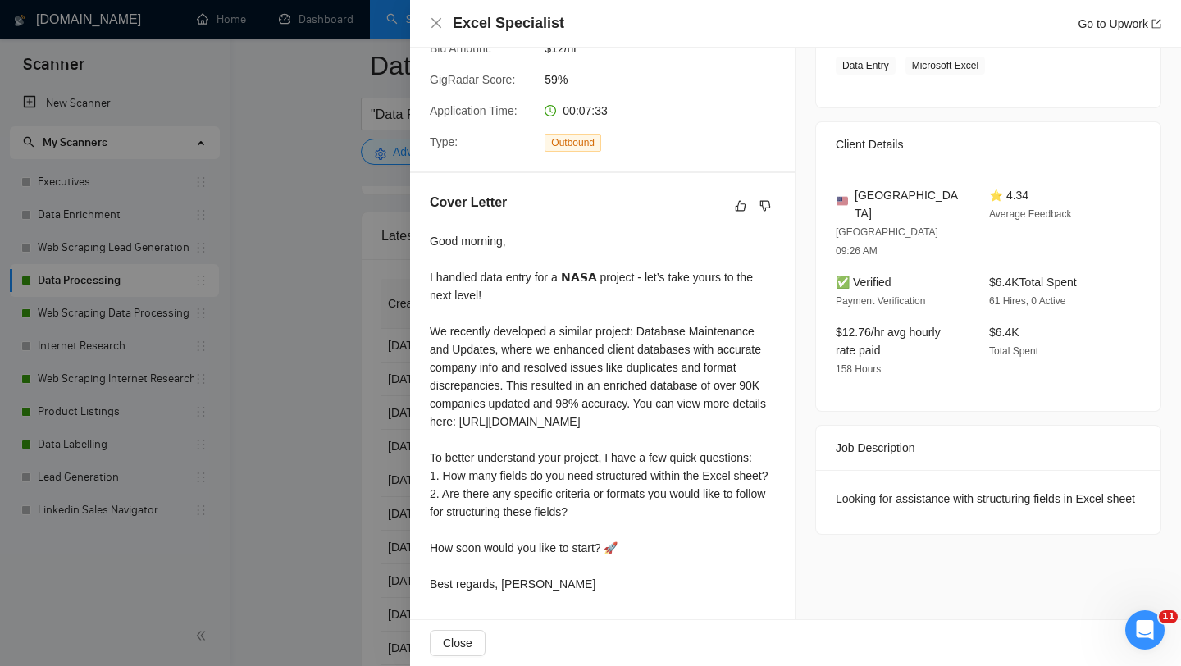
click at [358, 419] on div at bounding box center [590, 333] width 1181 height 666
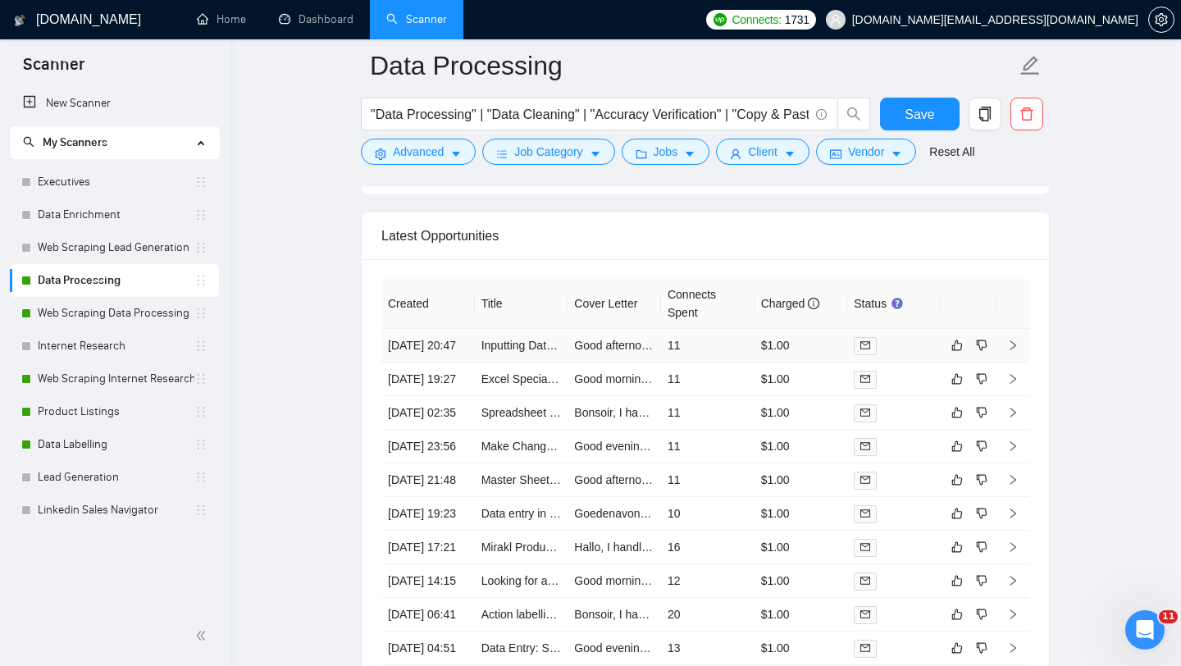
click at [514, 362] on td "Inputting Data from Spotify into Google Sheets" at bounding box center [521, 346] width 93 height 34
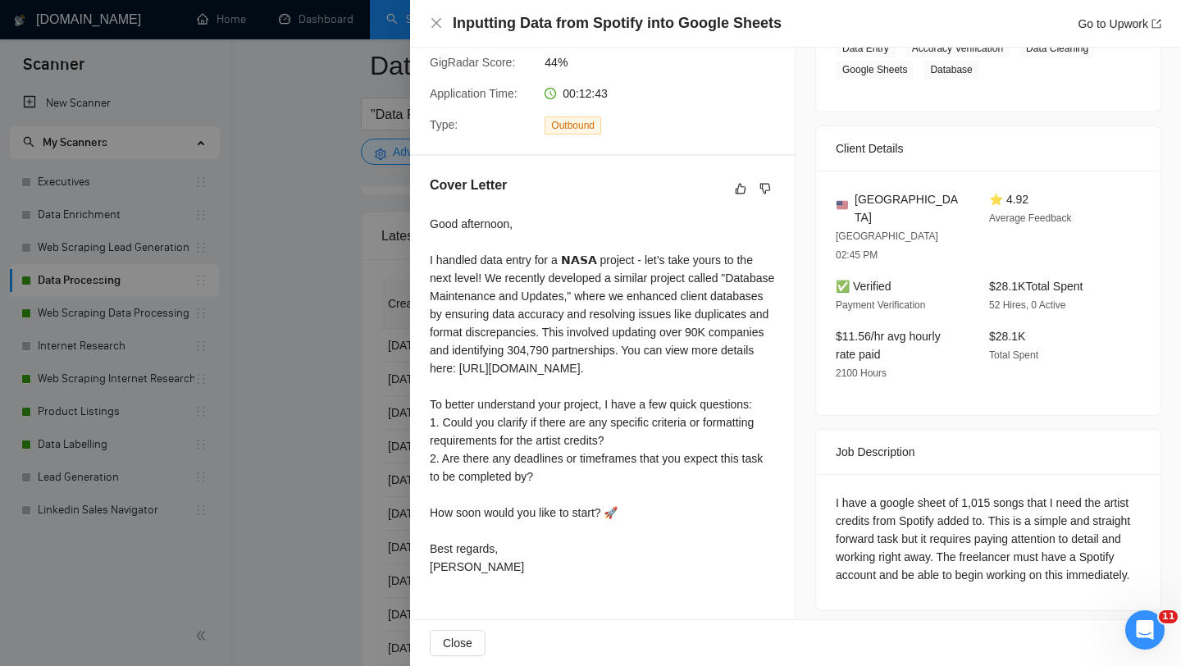
click at [344, 287] on div at bounding box center [590, 333] width 1181 height 666
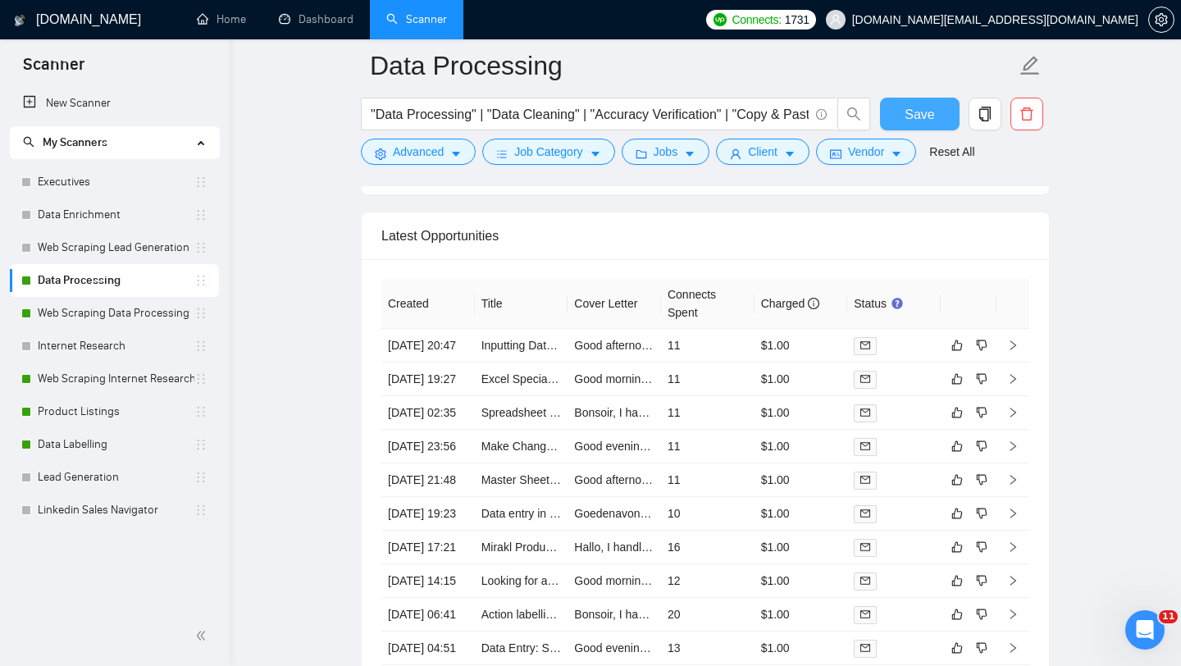
click at [905, 119] on button "Save" at bounding box center [920, 114] width 80 height 33
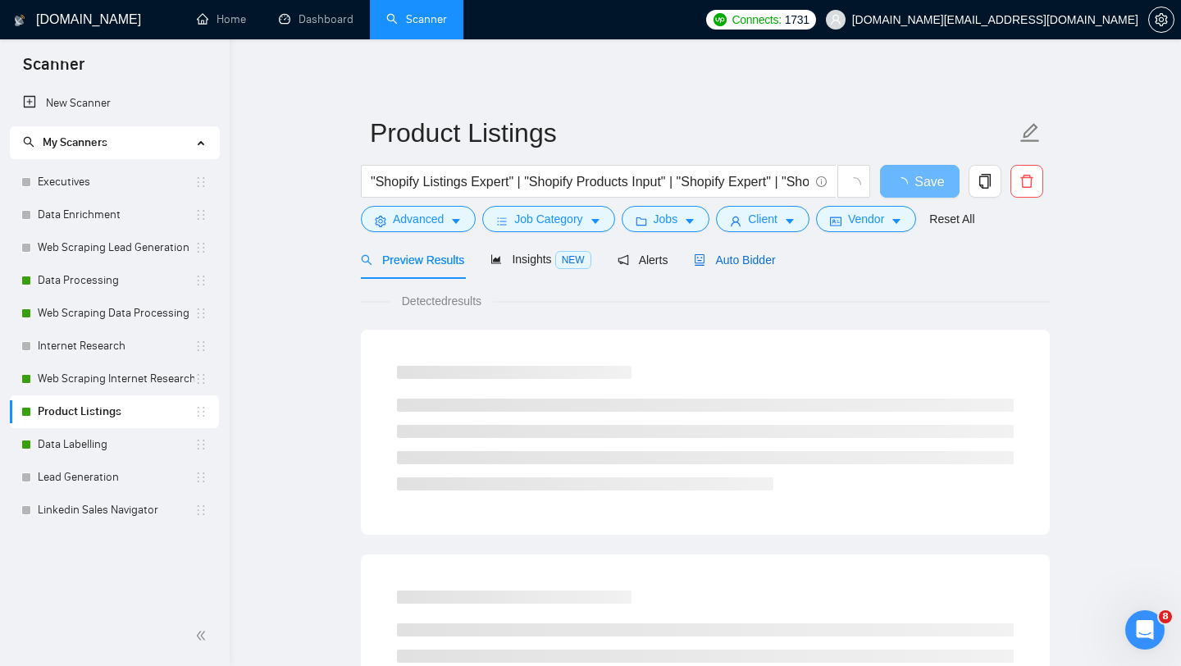
click at [728, 263] on span "Auto Bidder" at bounding box center [734, 259] width 81 height 13
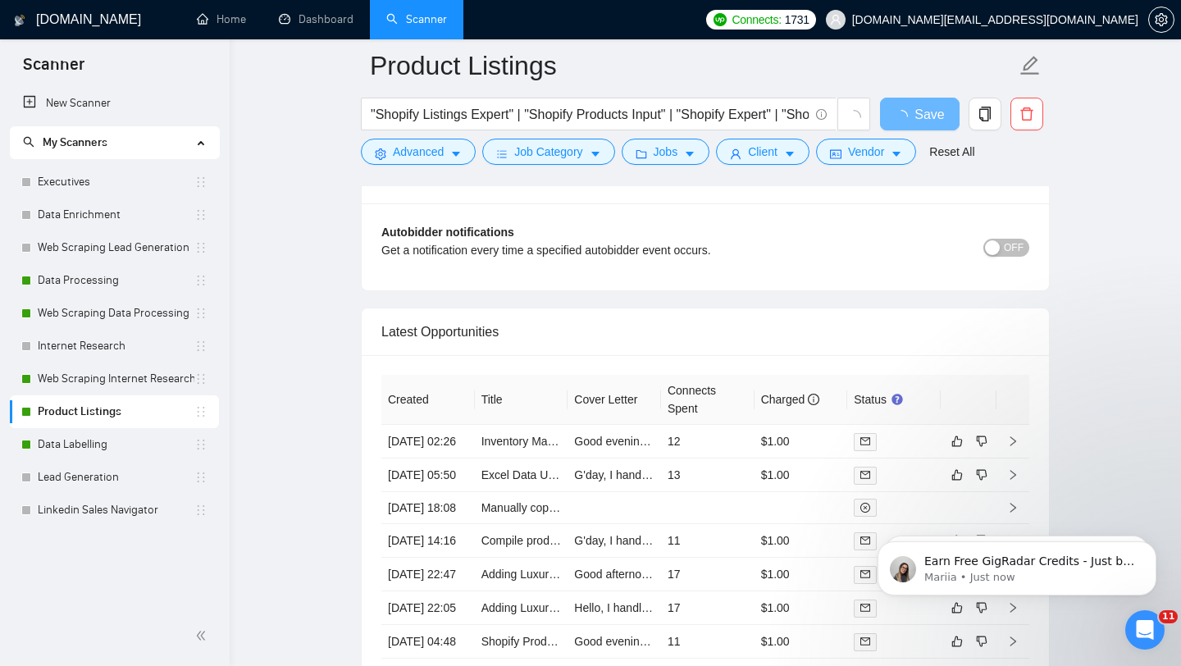
scroll to position [3901, 0]
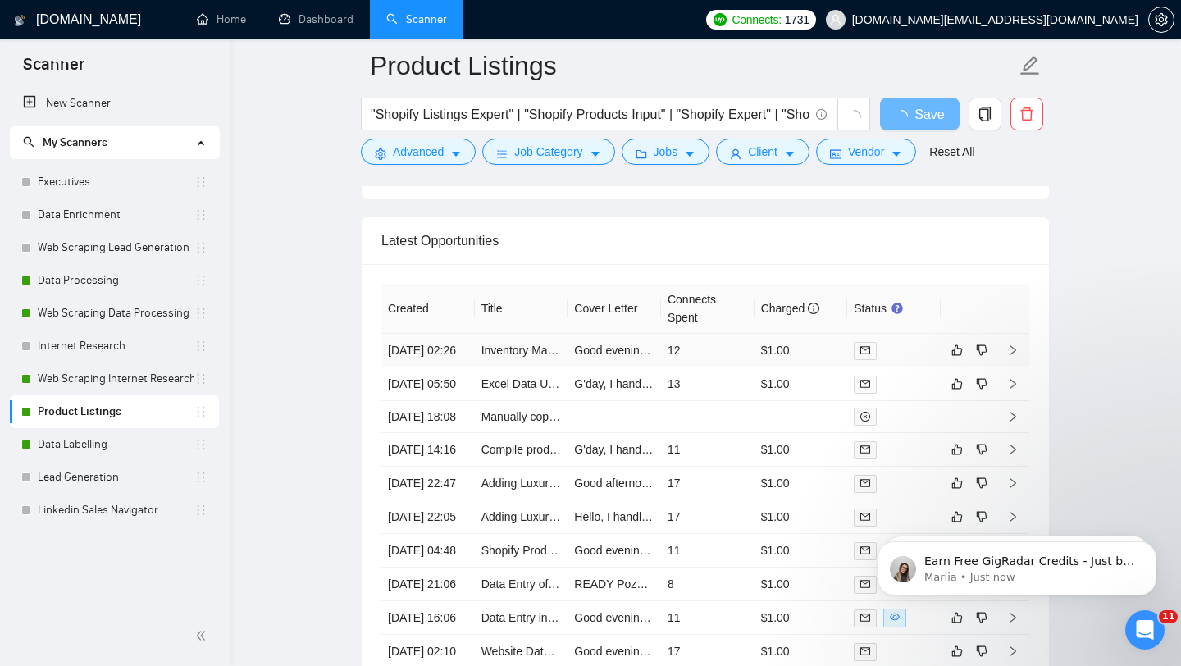
click at [537, 367] on td "Inventory Management for Pokémon Business" at bounding box center [521, 351] width 93 height 34
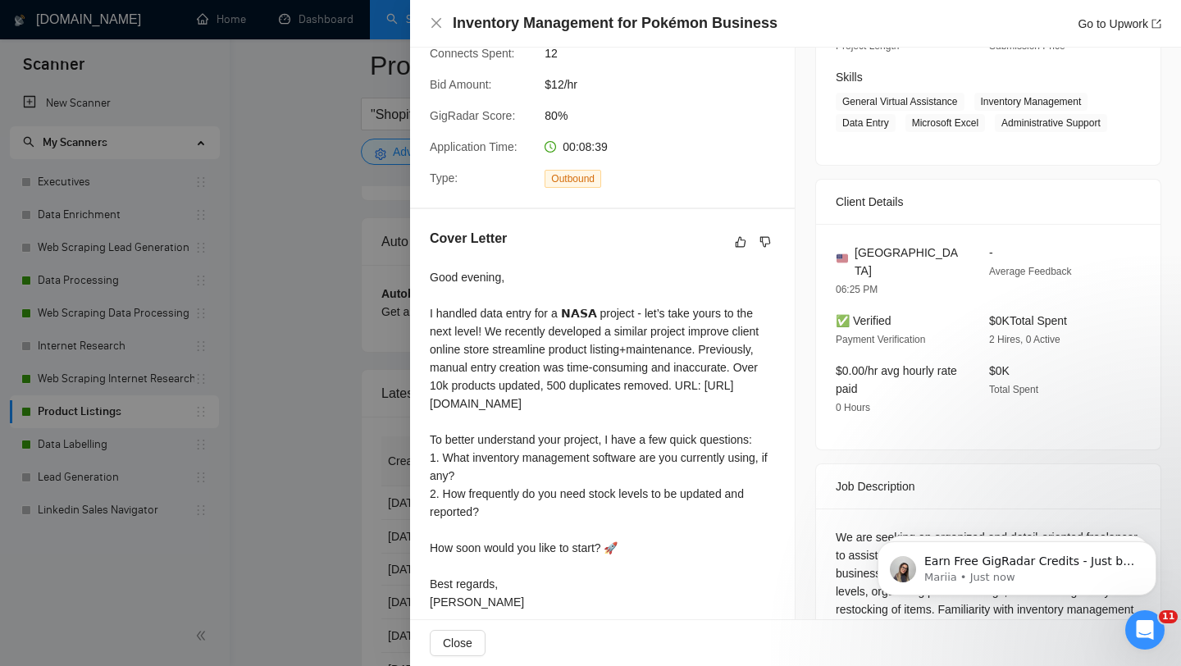
scroll to position [369, 0]
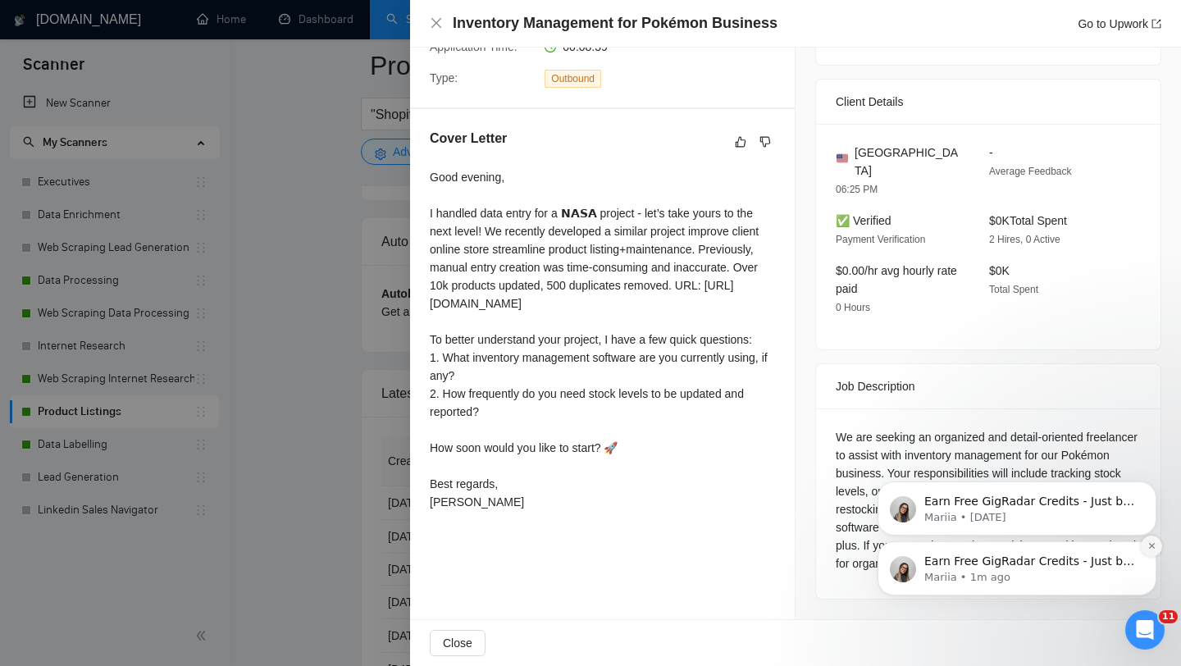
click at [1148, 550] on icon "Dismiss notification" at bounding box center [1151, 545] width 9 height 9
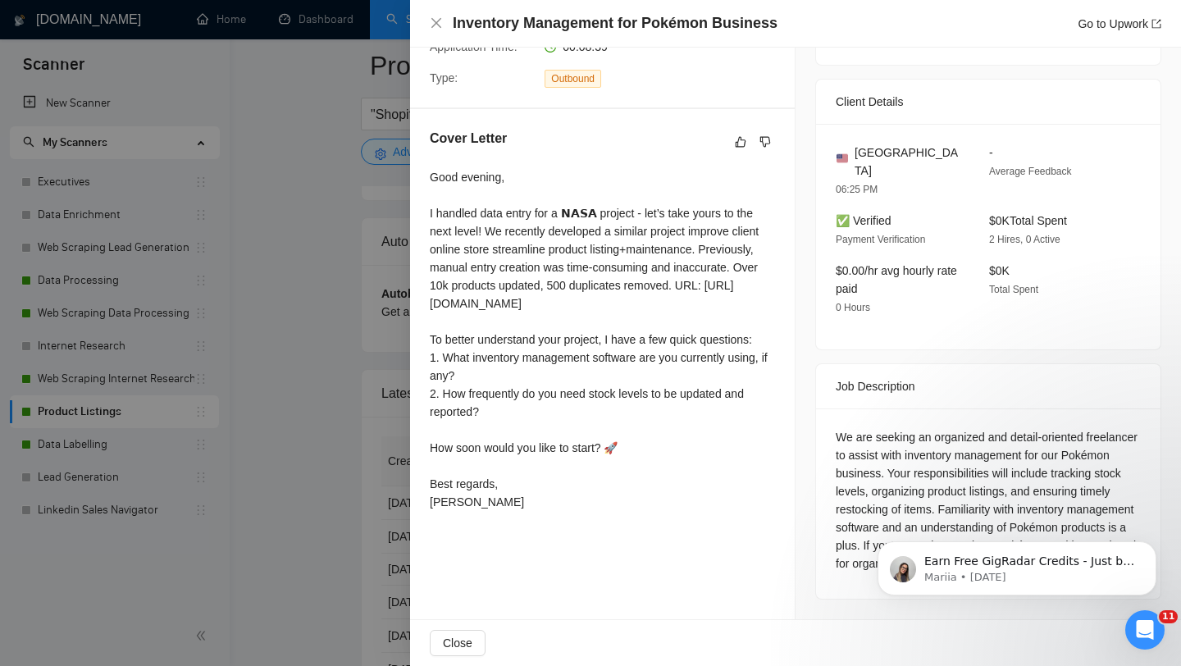
click at [1148, 550] on icon "Dismiss notification" at bounding box center [1151, 546] width 7 height 7
